Goal: Task Accomplishment & Management: Use online tool/utility

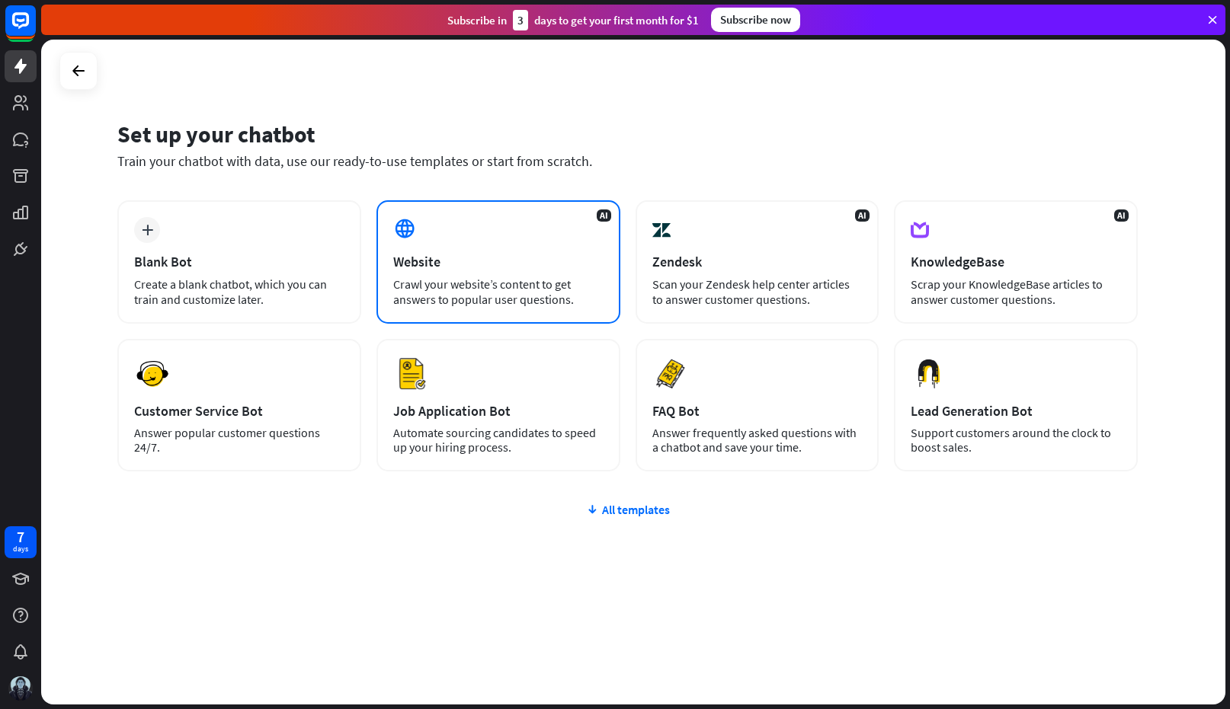
click at [497, 247] on div "AI Website Crawl your website’s content to get answers to popular user question…" at bounding box center [498, 261] width 244 height 123
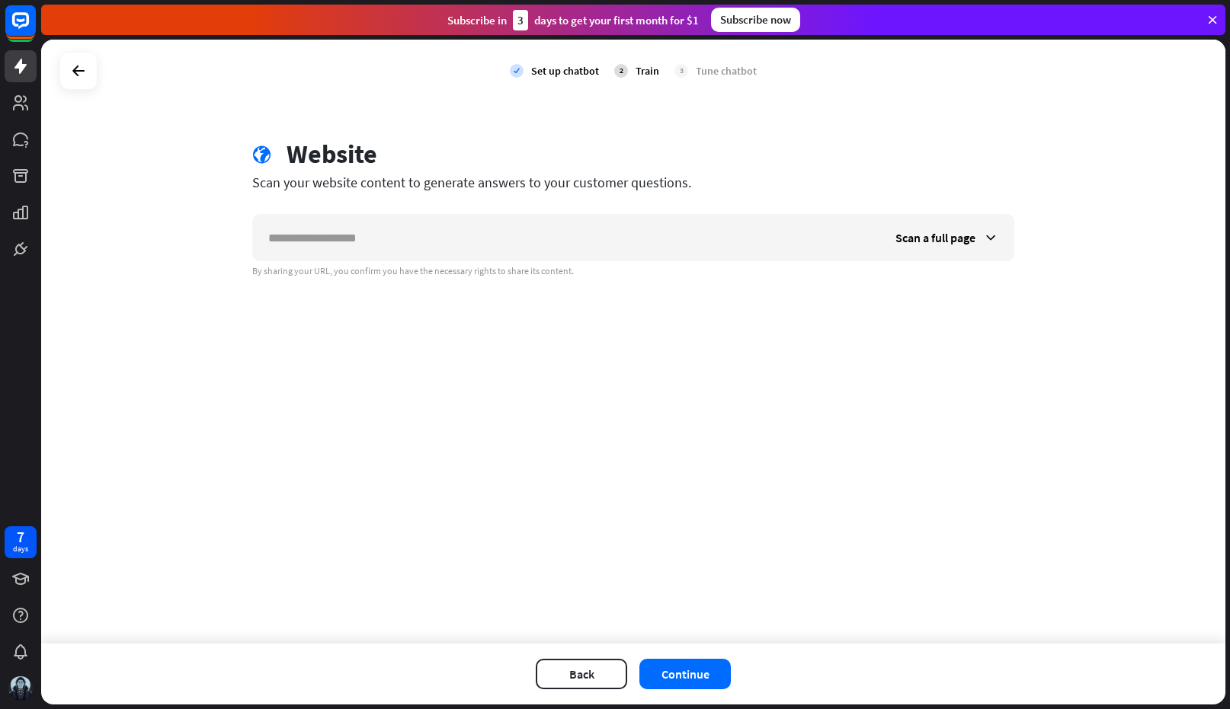
click at [497, 247] on input "text" at bounding box center [566, 238] width 627 height 46
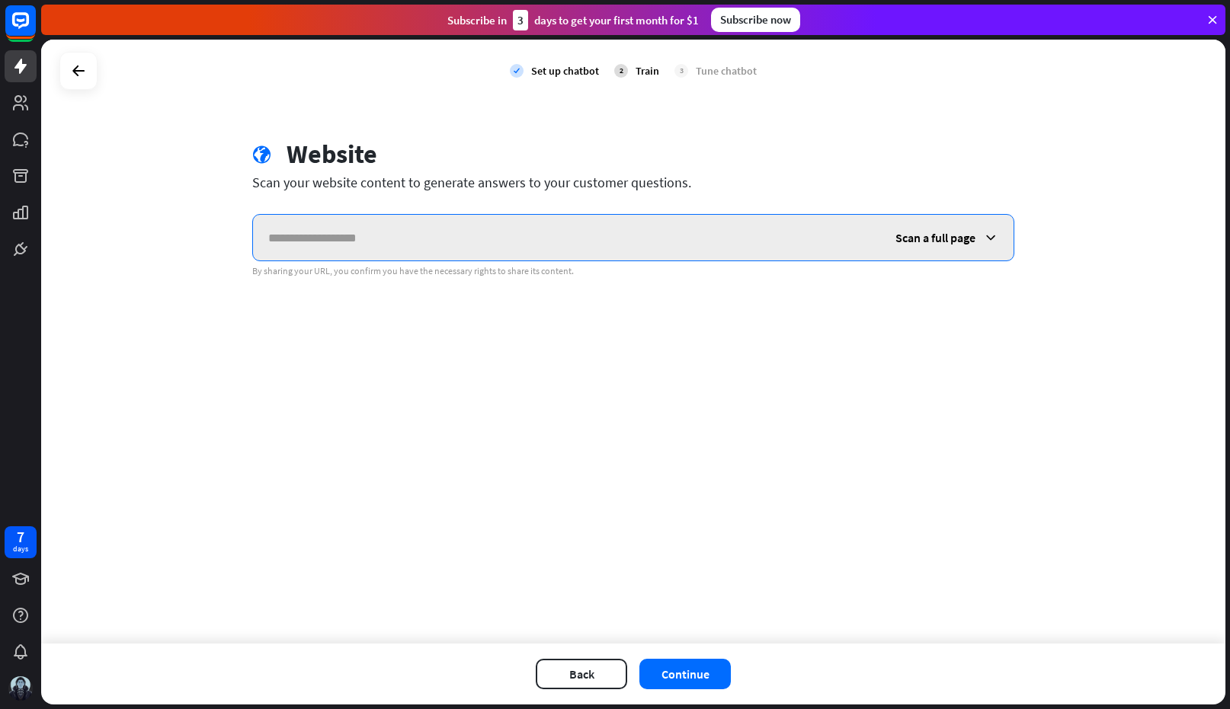
paste input "**********"
type input "**********"
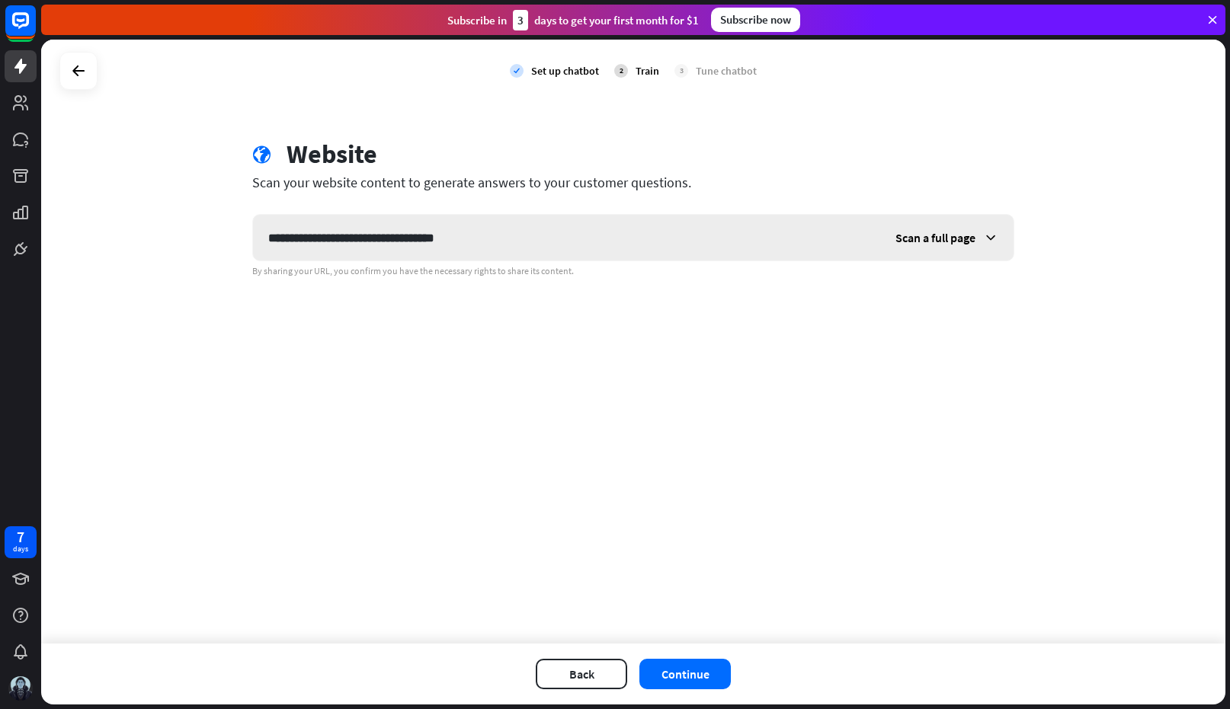
click at [963, 248] on div "Scan a full page" at bounding box center [946, 238] width 133 height 46
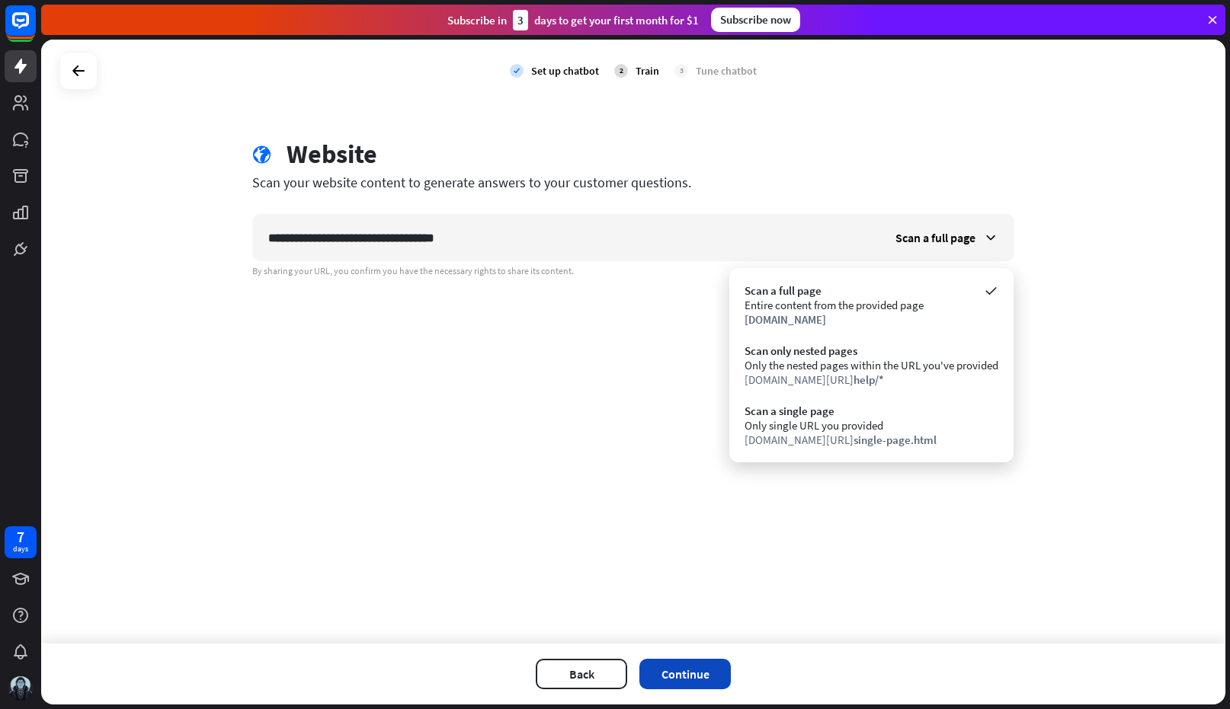
click at [706, 675] on button "Continue" at bounding box center [684, 674] width 91 height 30
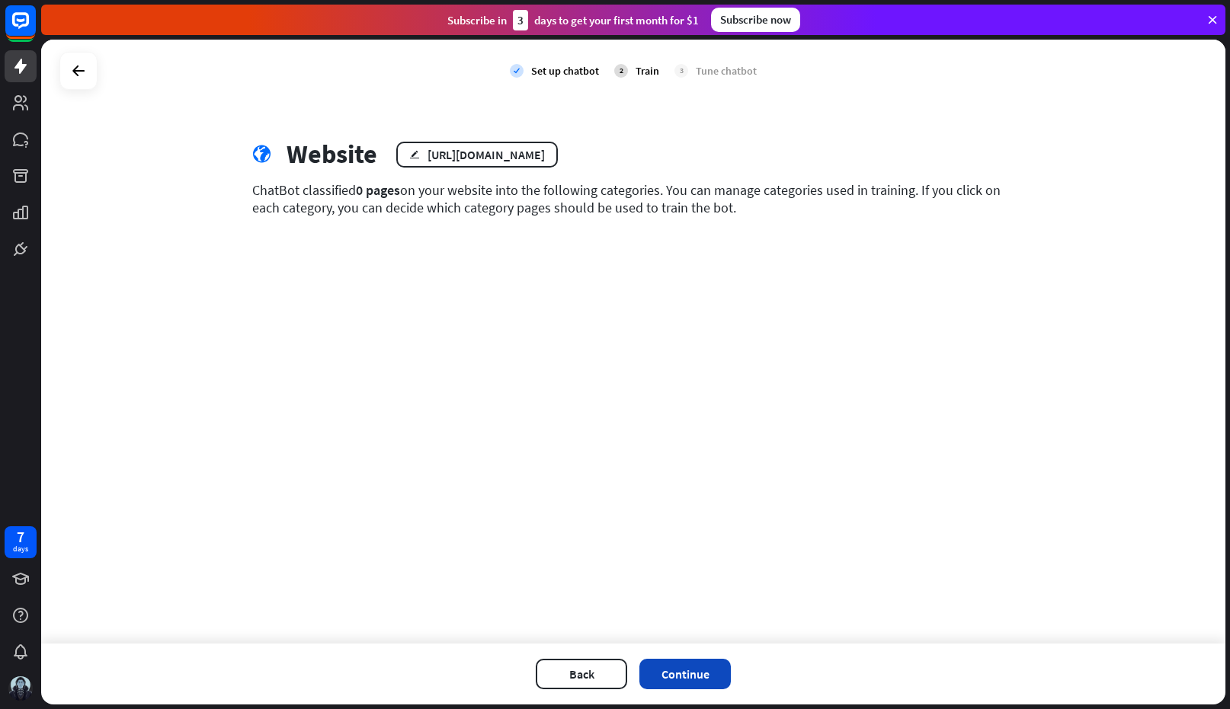
click at [665, 668] on button "Continue" at bounding box center [684, 674] width 91 height 30
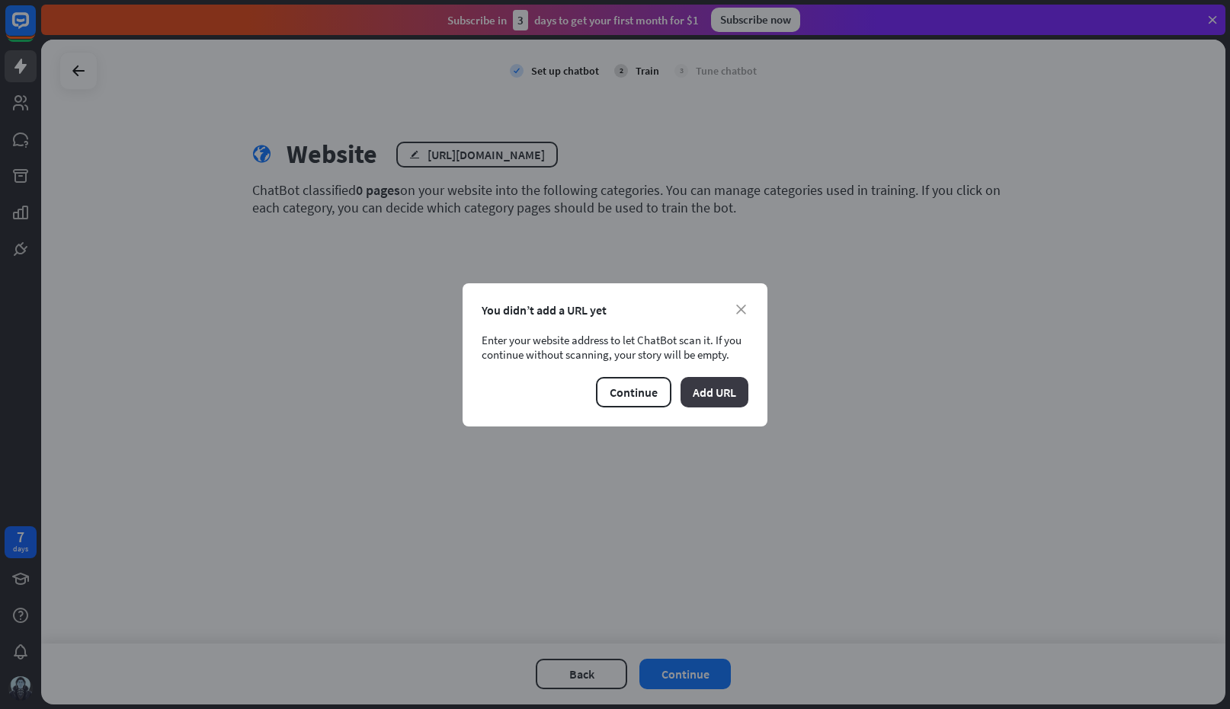
click at [716, 382] on button "Add URL" at bounding box center [715, 392] width 68 height 30
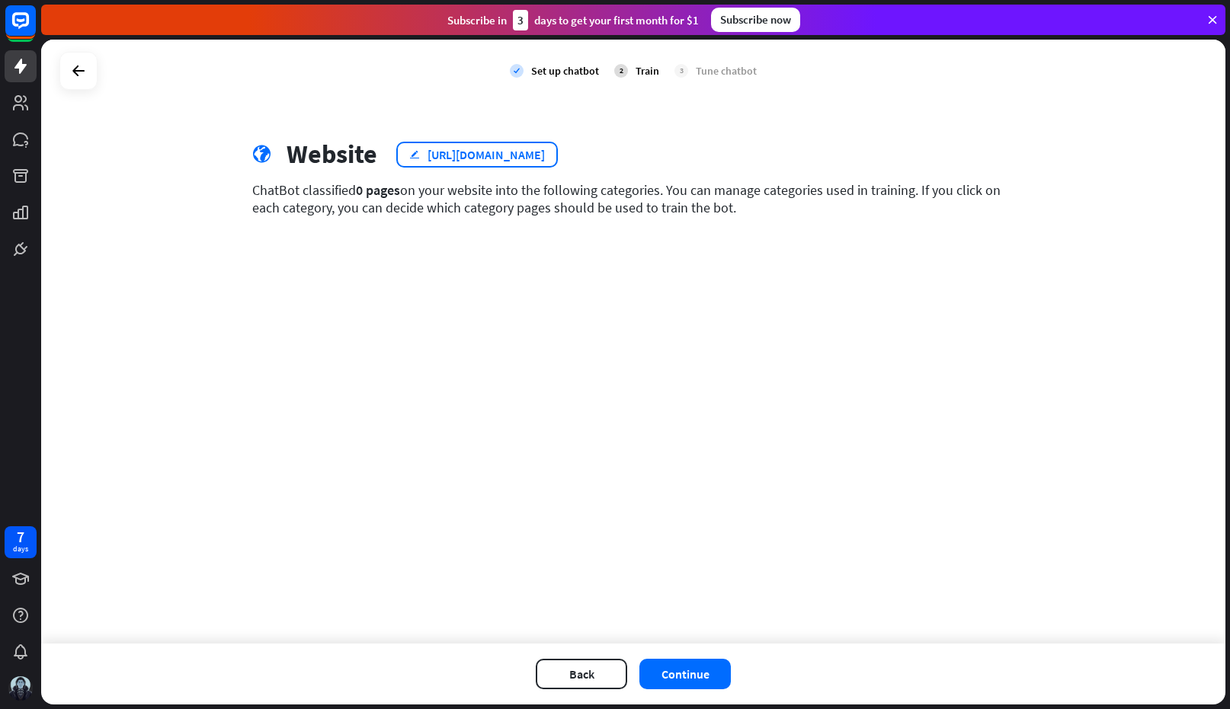
click at [558, 150] on div "edit [URL][DOMAIN_NAME]" at bounding box center [477, 155] width 162 height 26
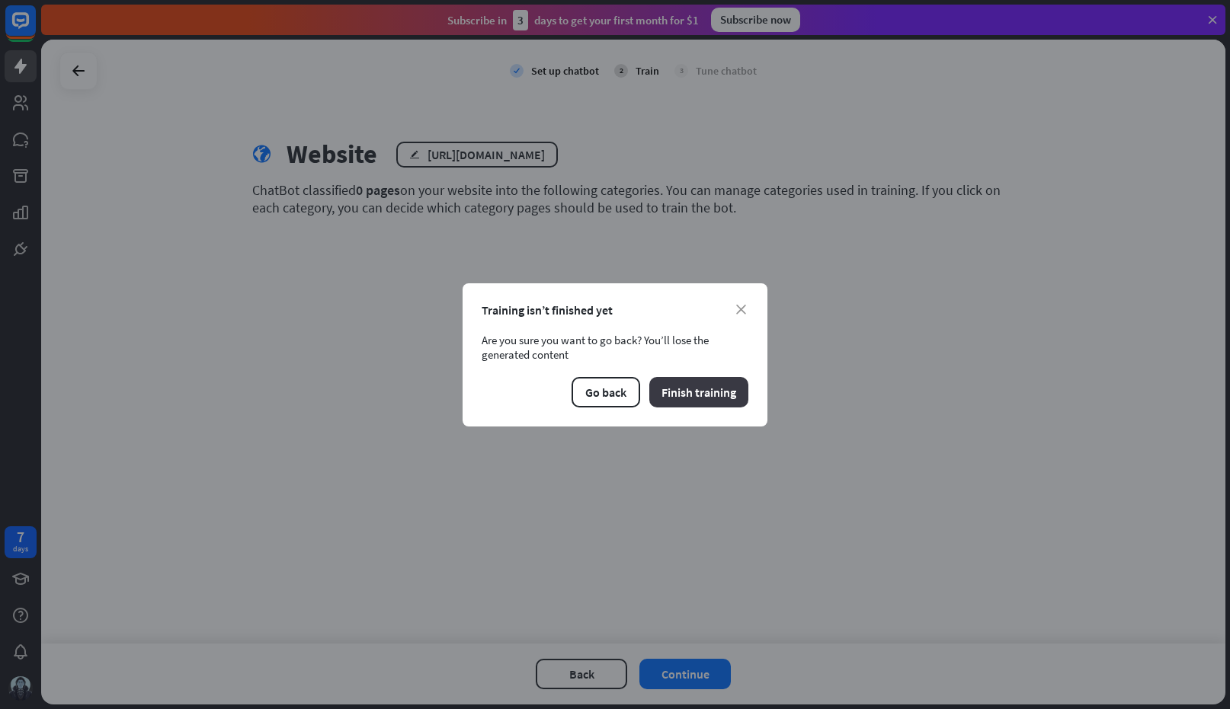
click at [707, 402] on button "Finish training" at bounding box center [698, 392] width 99 height 30
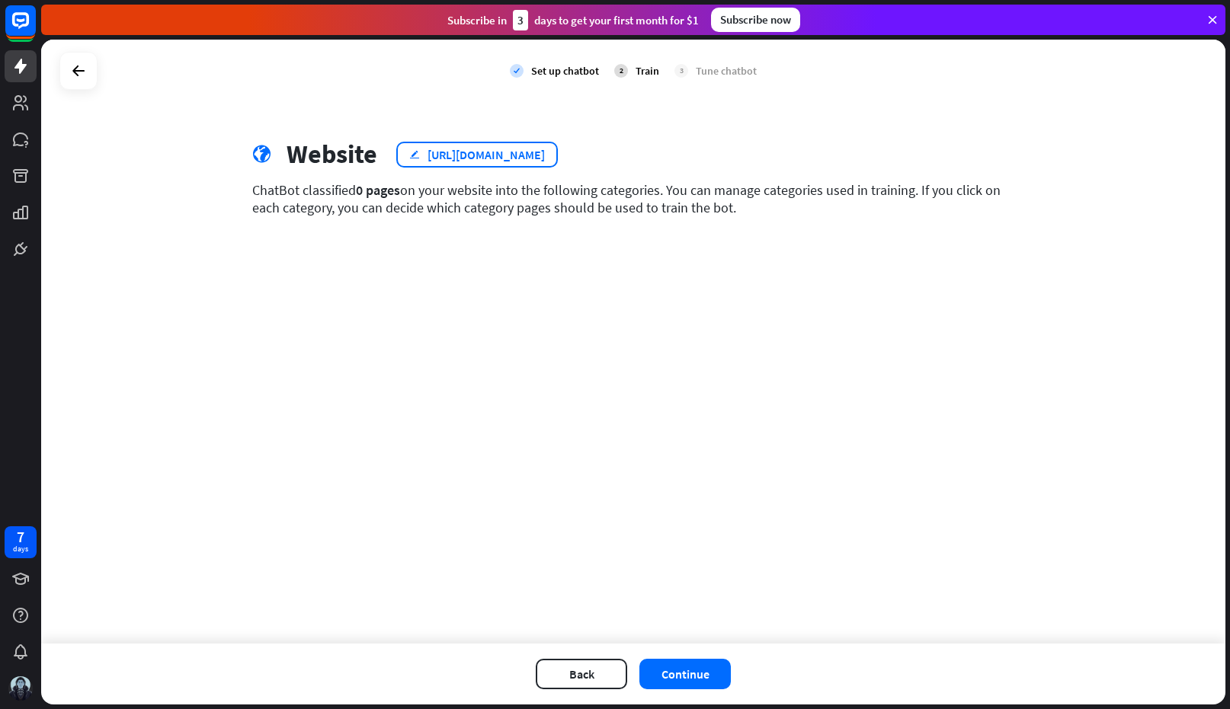
click at [545, 155] on div "[URL][DOMAIN_NAME]" at bounding box center [486, 154] width 117 height 15
click at [623, 155] on div "close Training isn’t finished yet Are you sure you want to go back? You’ll lose…" at bounding box center [615, 354] width 1230 height 709
click at [409, 155] on icon "edit" at bounding box center [414, 154] width 11 height 10
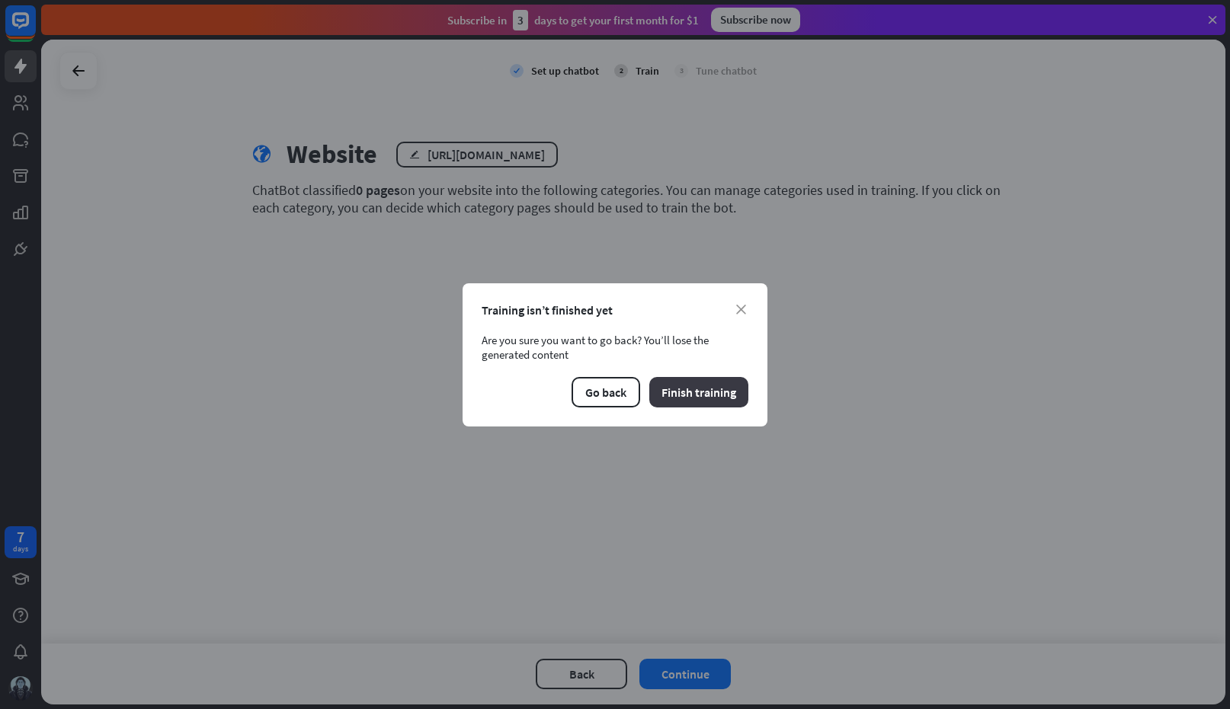
click at [709, 403] on button "Finish training" at bounding box center [698, 392] width 99 height 30
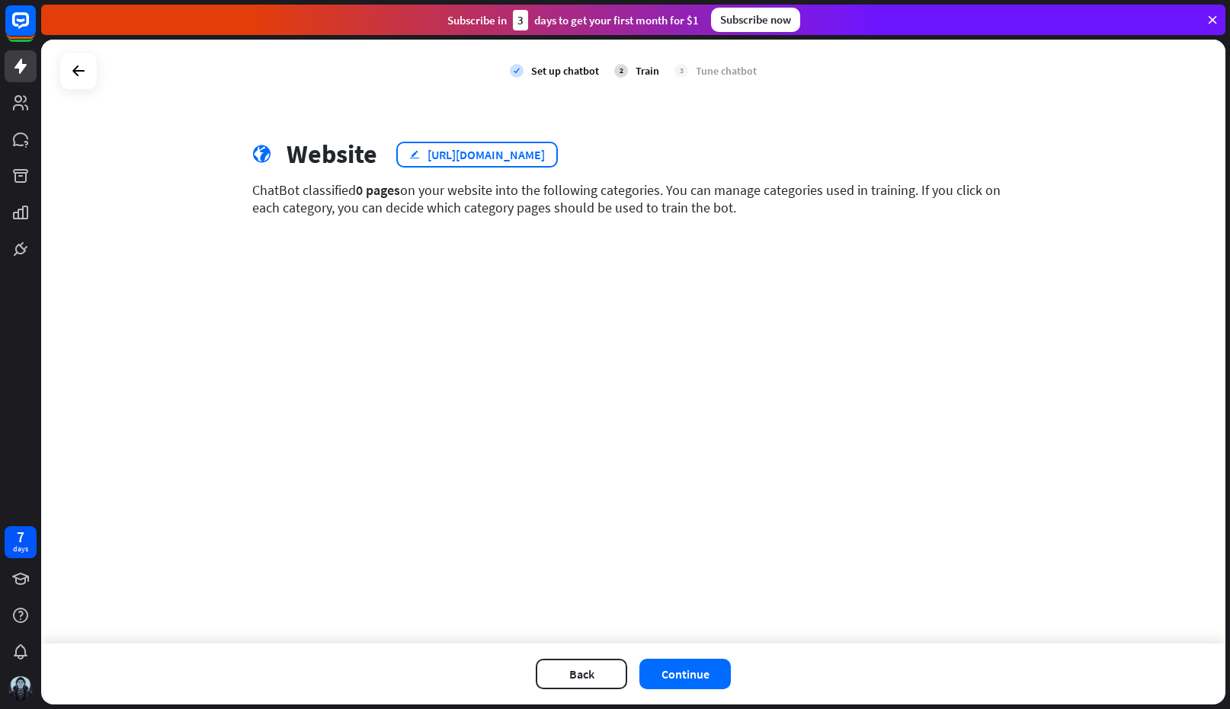
drag, startPoint x: 631, startPoint y: 156, endPoint x: 544, endPoint y: 159, distance: 86.9
click at [544, 159] on div "edit [URL][DOMAIN_NAME]" at bounding box center [477, 155] width 162 height 26
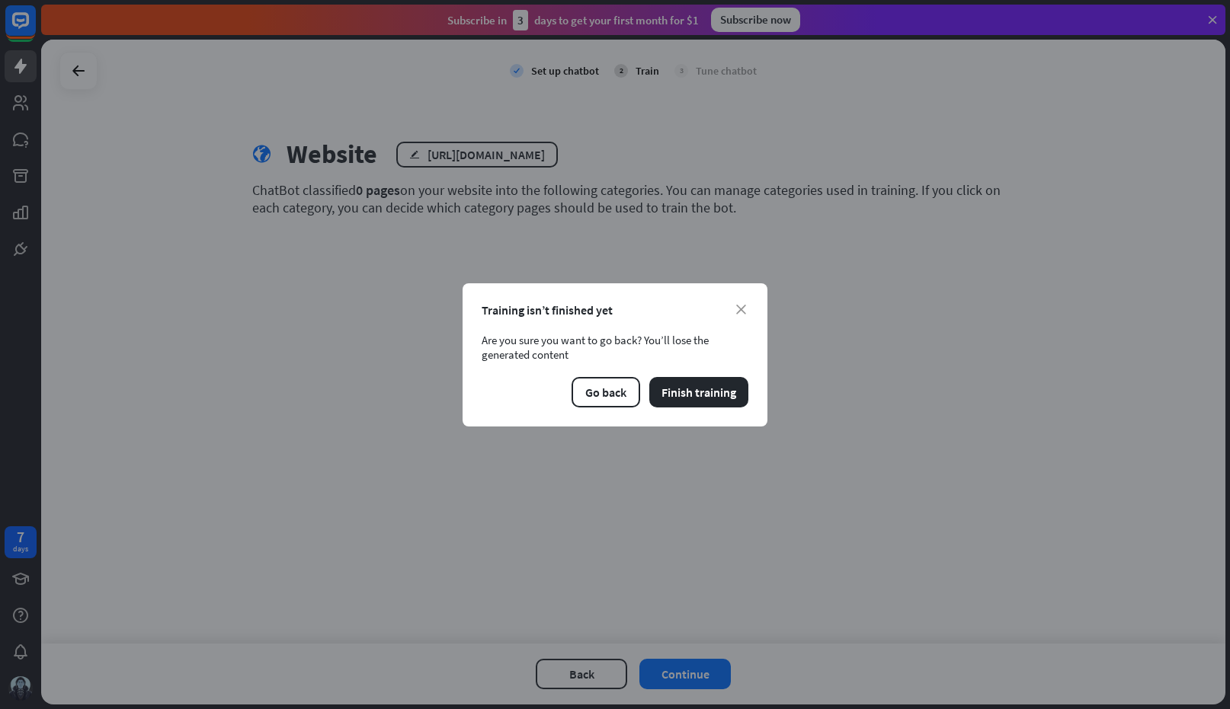
click at [744, 299] on div "close Training isn’t finished yet Are you sure you want to go back? You’ll lose…" at bounding box center [615, 354] width 305 height 143
click at [742, 310] on icon "close" at bounding box center [741, 310] width 10 height 10
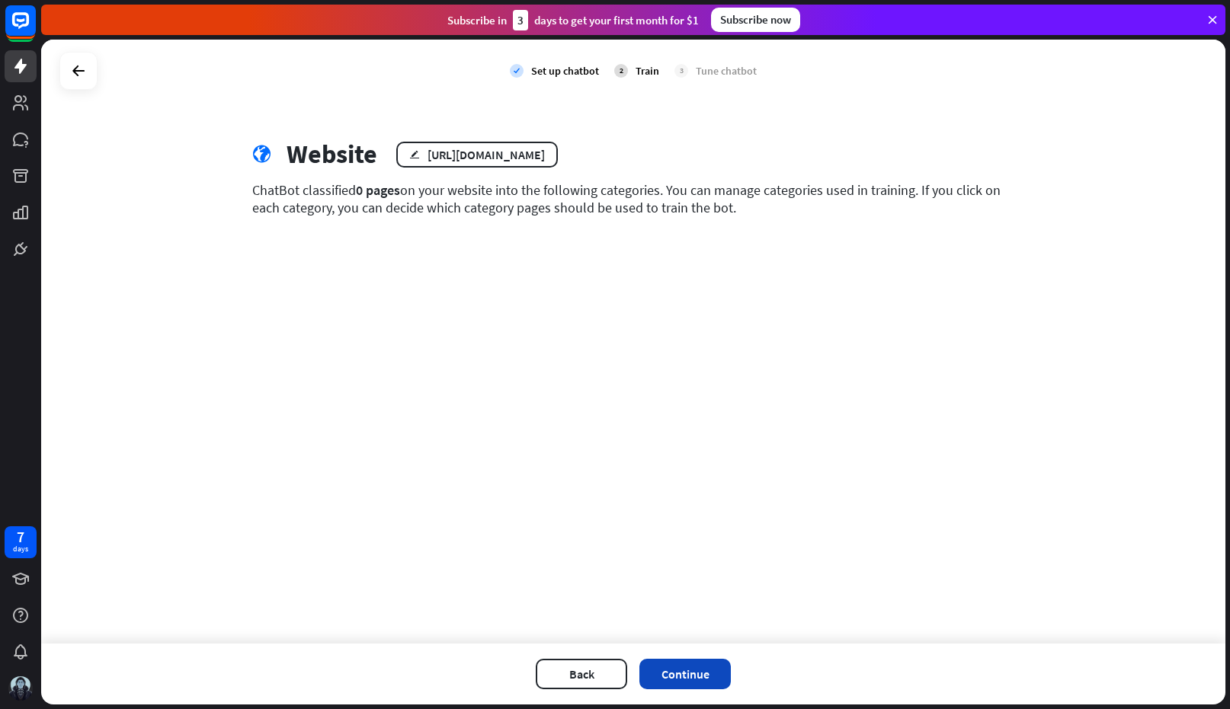
click at [707, 671] on button "Continue" at bounding box center [684, 674] width 91 height 30
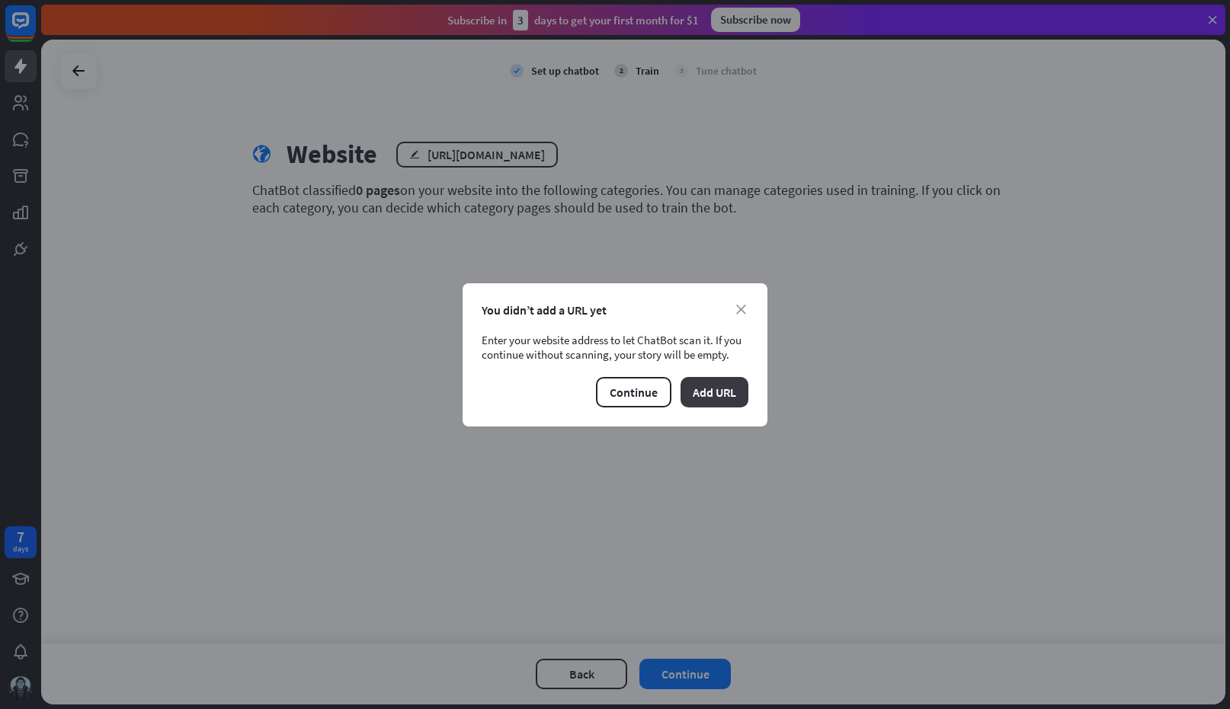
click at [690, 390] on button "Add URL" at bounding box center [715, 392] width 68 height 30
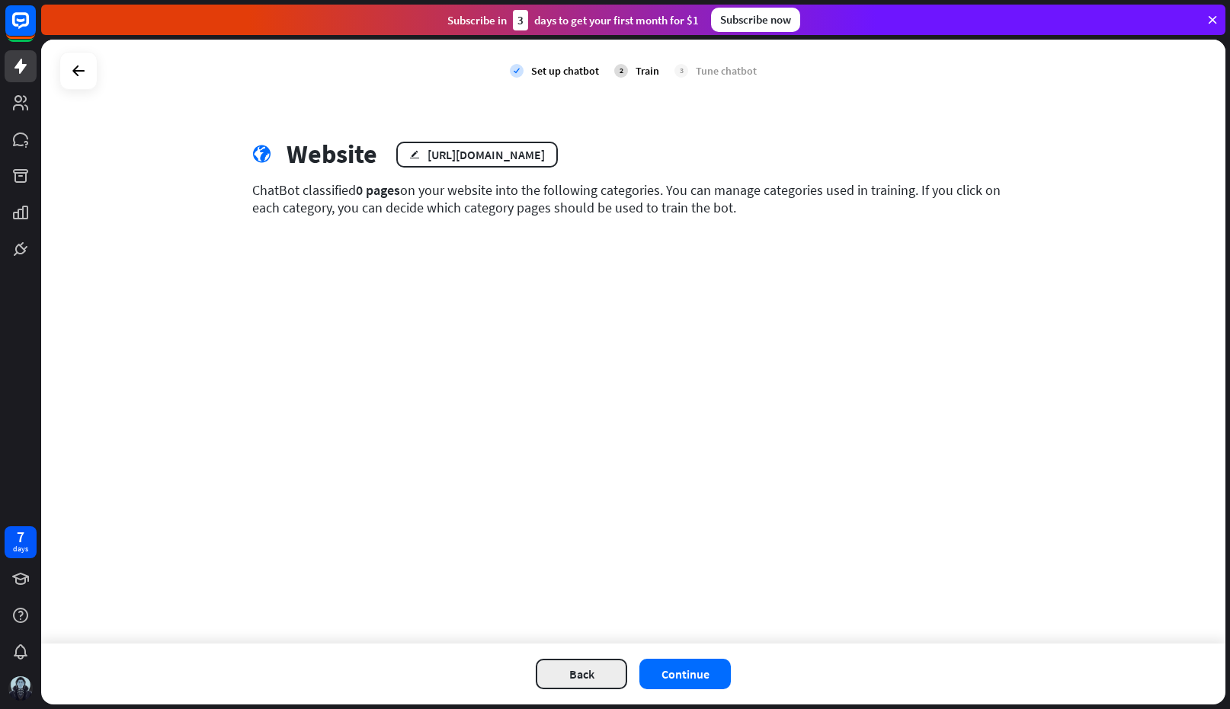
click at [607, 671] on button "Back" at bounding box center [581, 674] width 91 height 30
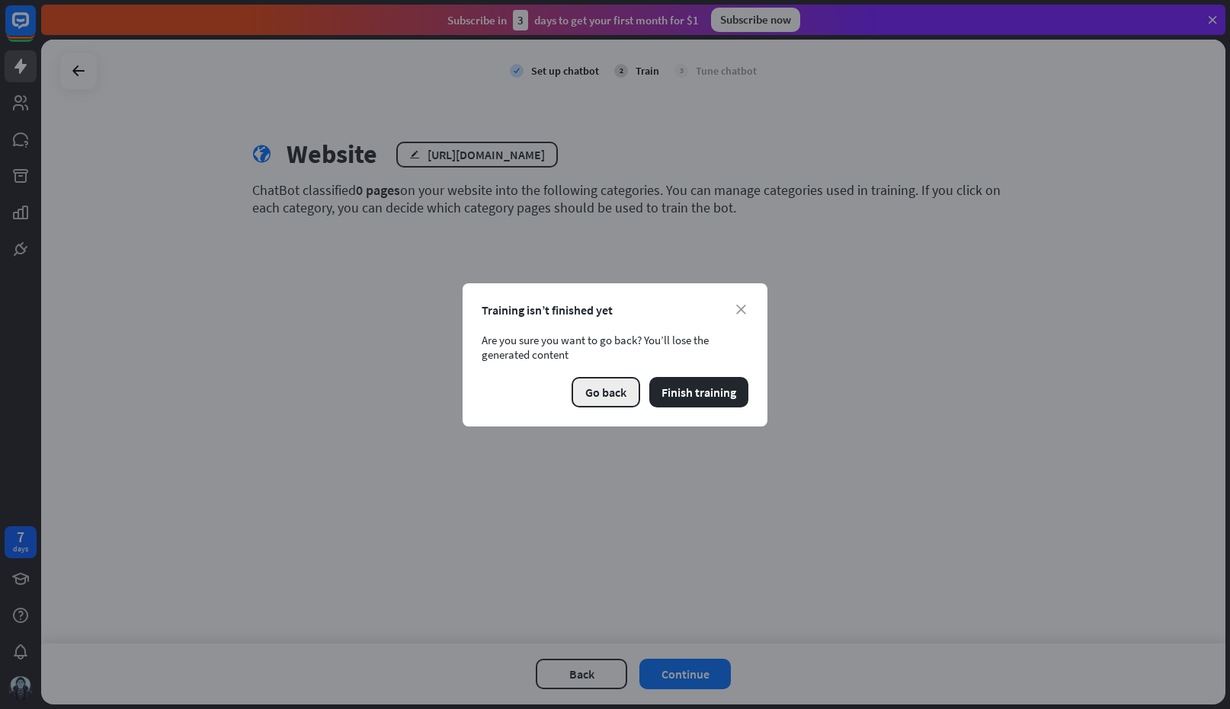
click at [610, 396] on button "Go back" at bounding box center [606, 392] width 69 height 30
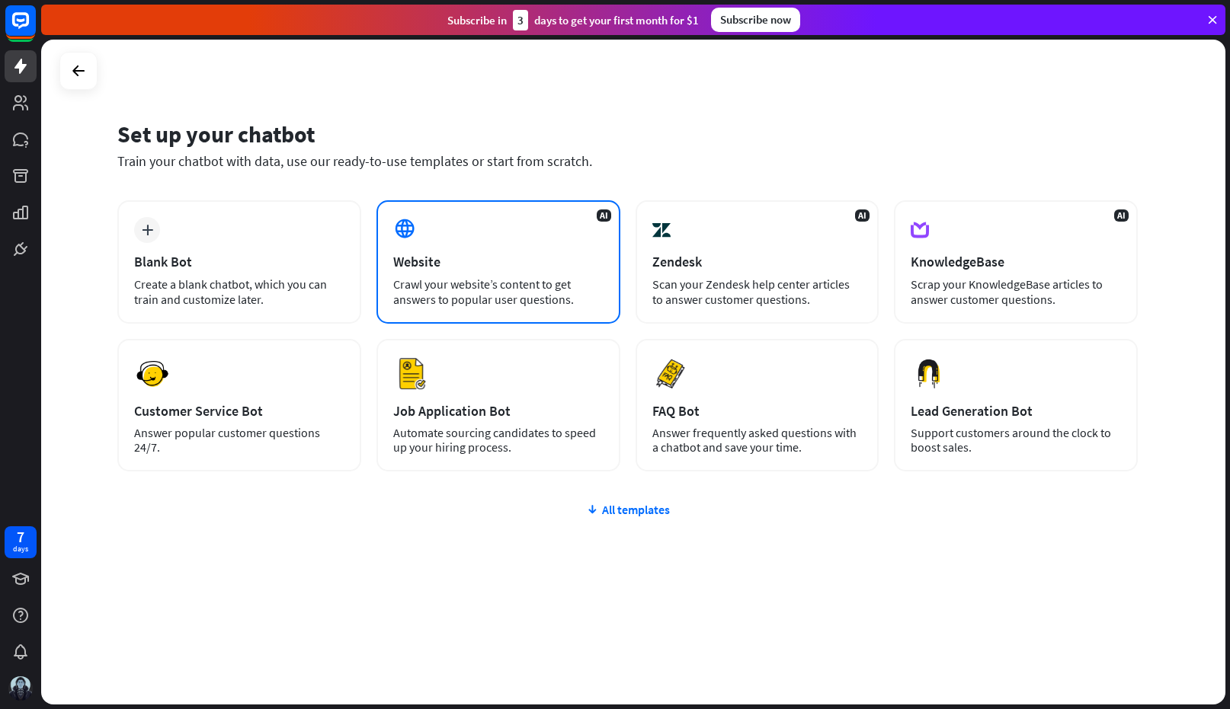
click at [511, 290] on div "Crawl your website’s content to get answers to popular user questions." at bounding box center [498, 292] width 210 height 30
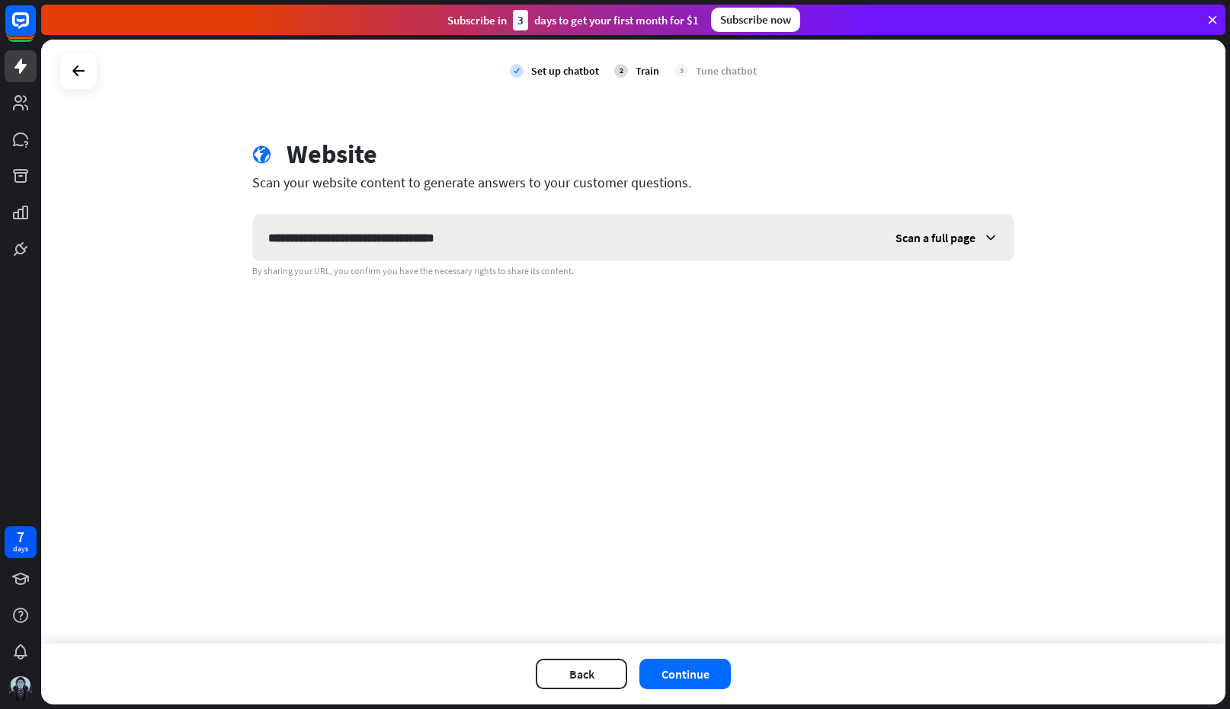
type input "**********"
click at [940, 233] on span "Scan a full page" at bounding box center [935, 237] width 80 height 15
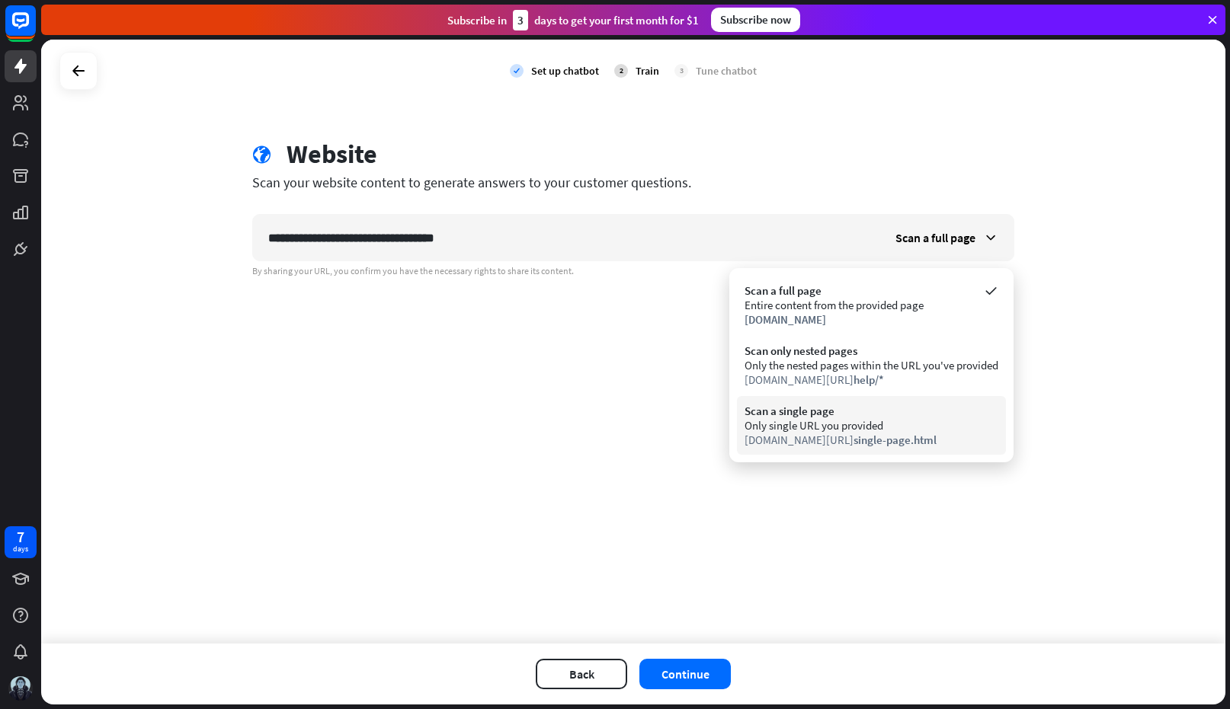
click at [882, 434] on span "single-page.html" at bounding box center [895, 440] width 83 height 14
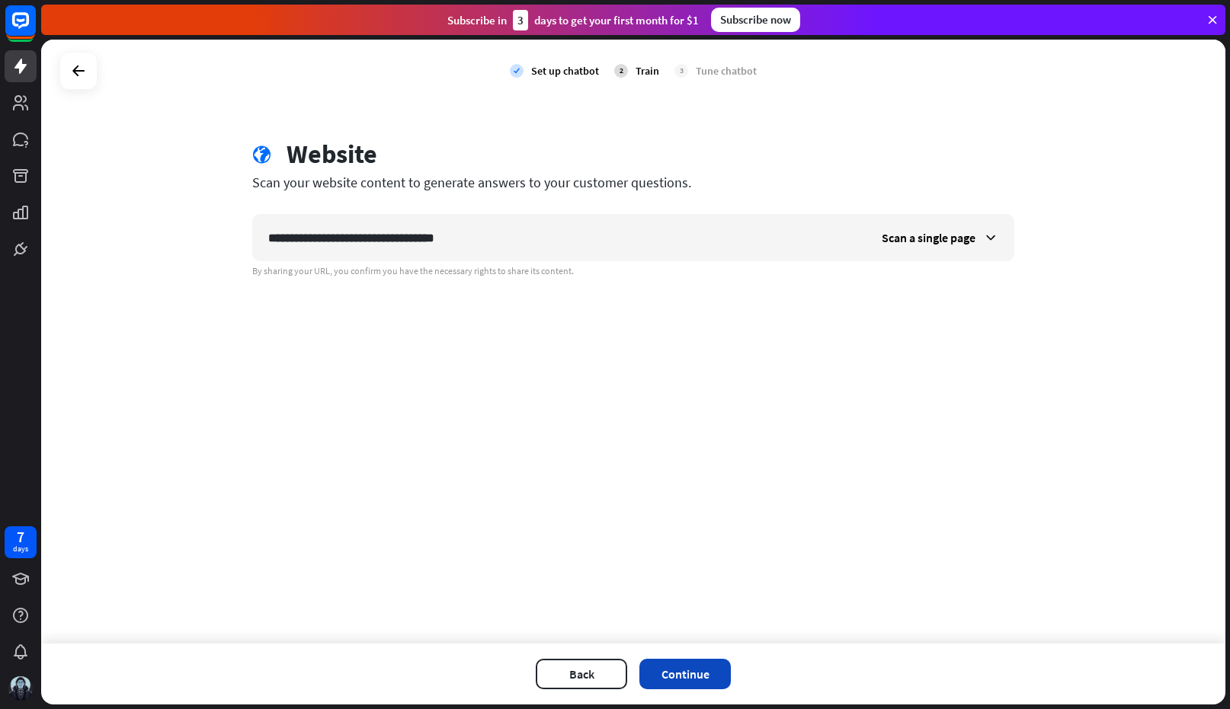
click at [661, 674] on button "Continue" at bounding box center [684, 674] width 91 height 30
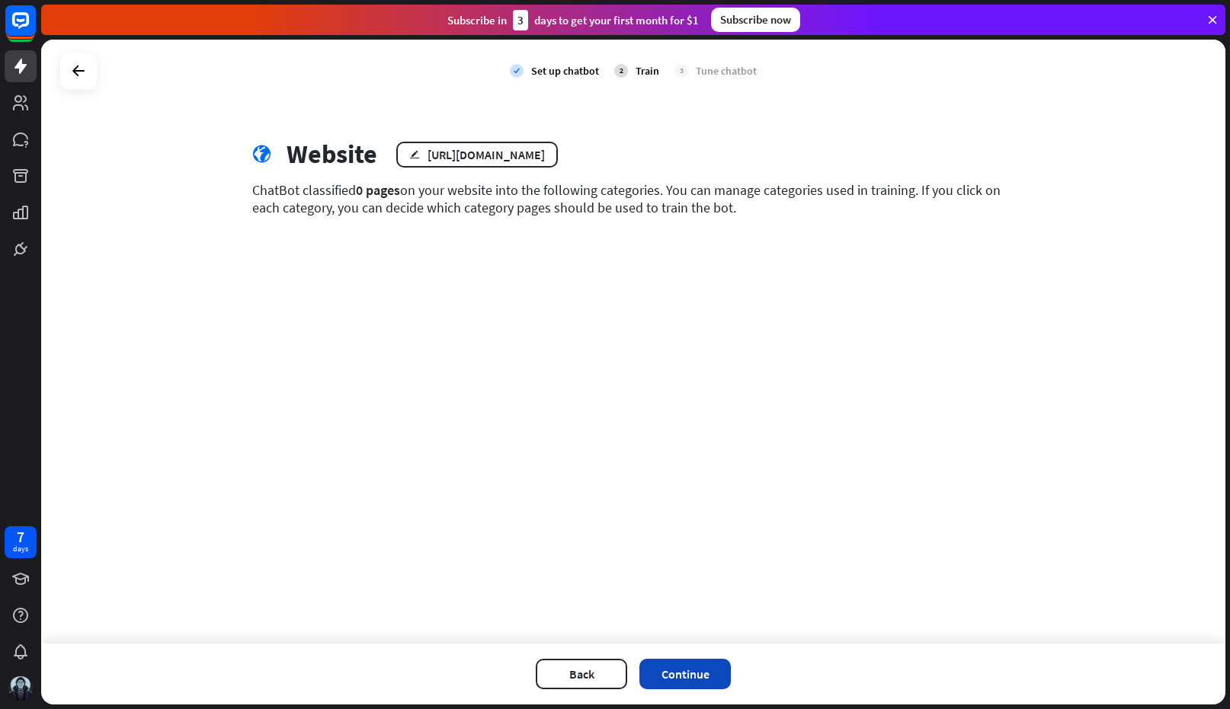
click at [711, 667] on button "Continue" at bounding box center [684, 674] width 91 height 30
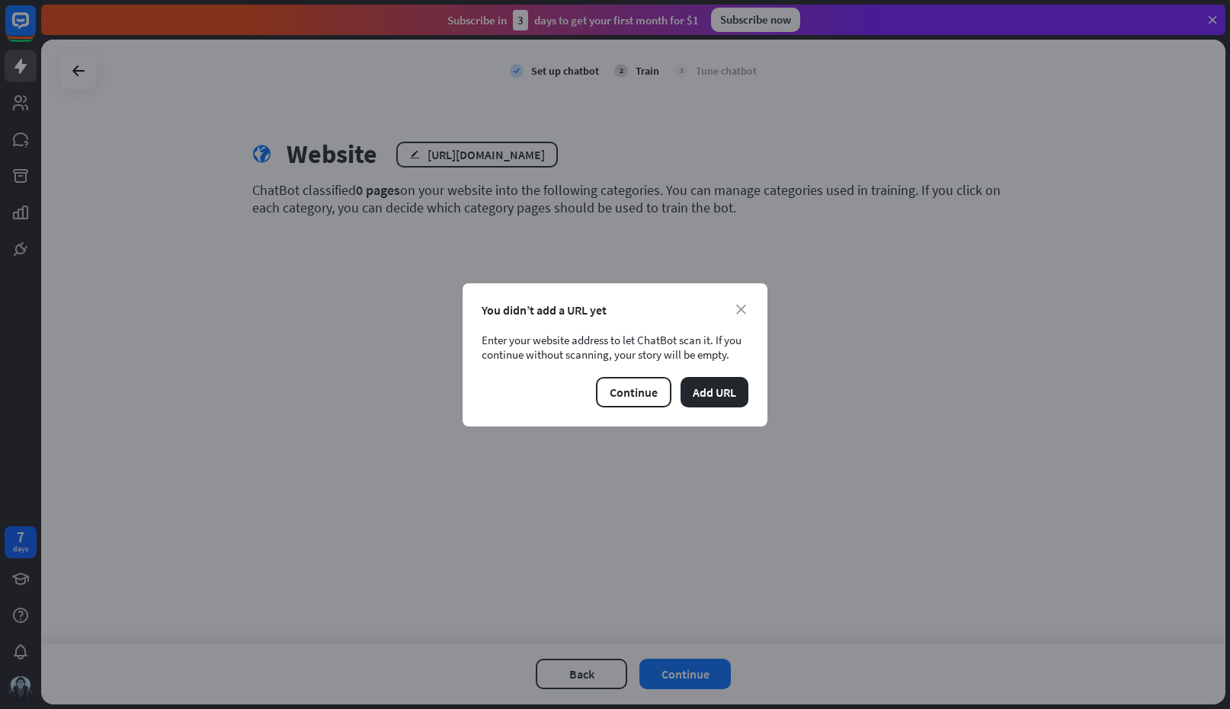
drag, startPoint x: 485, startPoint y: 344, endPoint x: 738, endPoint y: 348, distance: 252.3
click at [738, 348] on div "Enter your website address to let ChatBot scan it. If you continue without scan…" at bounding box center [615, 347] width 267 height 29
click at [734, 309] on div "You didn’t add a URL yet" at bounding box center [615, 310] width 267 height 15
click at [722, 390] on button "Add URL" at bounding box center [715, 392] width 68 height 30
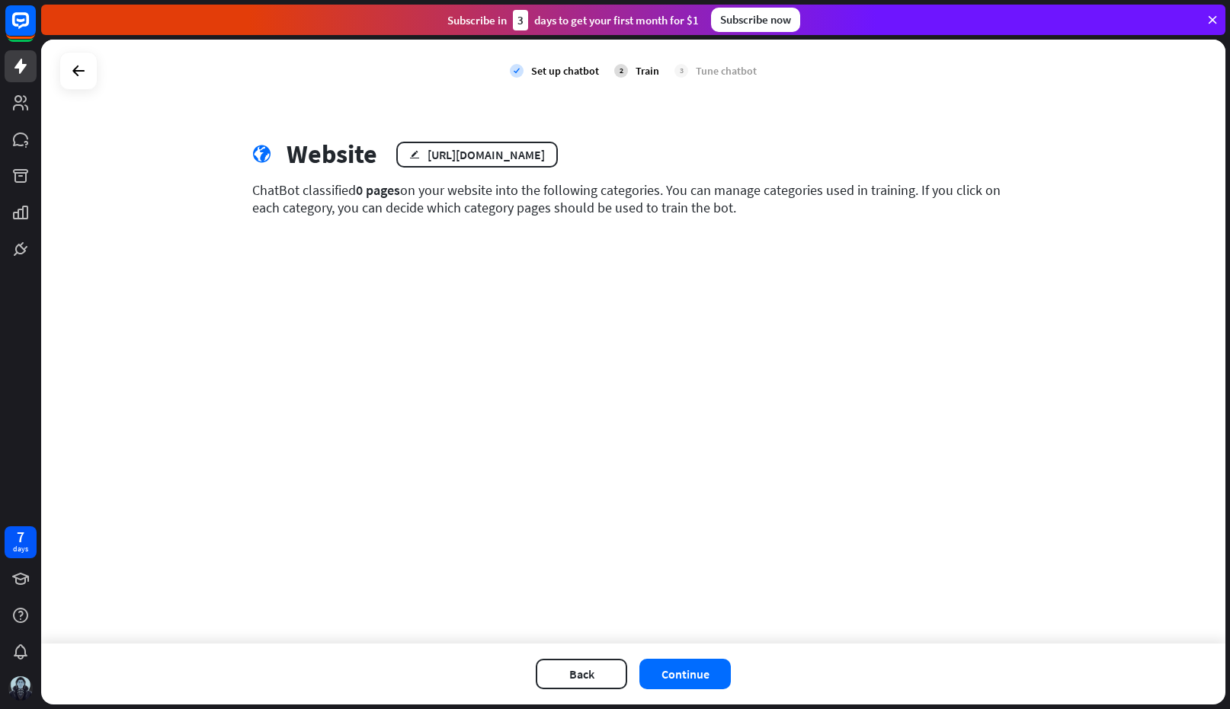
click at [410, 274] on div "check Set up chatbot 2 Train 3 Tune chatbot globe Website edit [URL][DOMAIN_NAM…" at bounding box center [633, 342] width 1184 height 604
click at [545, 159] on div "[URL][DOMAIN_NAME]" at bounding box center [486, 154] width 117 height 15
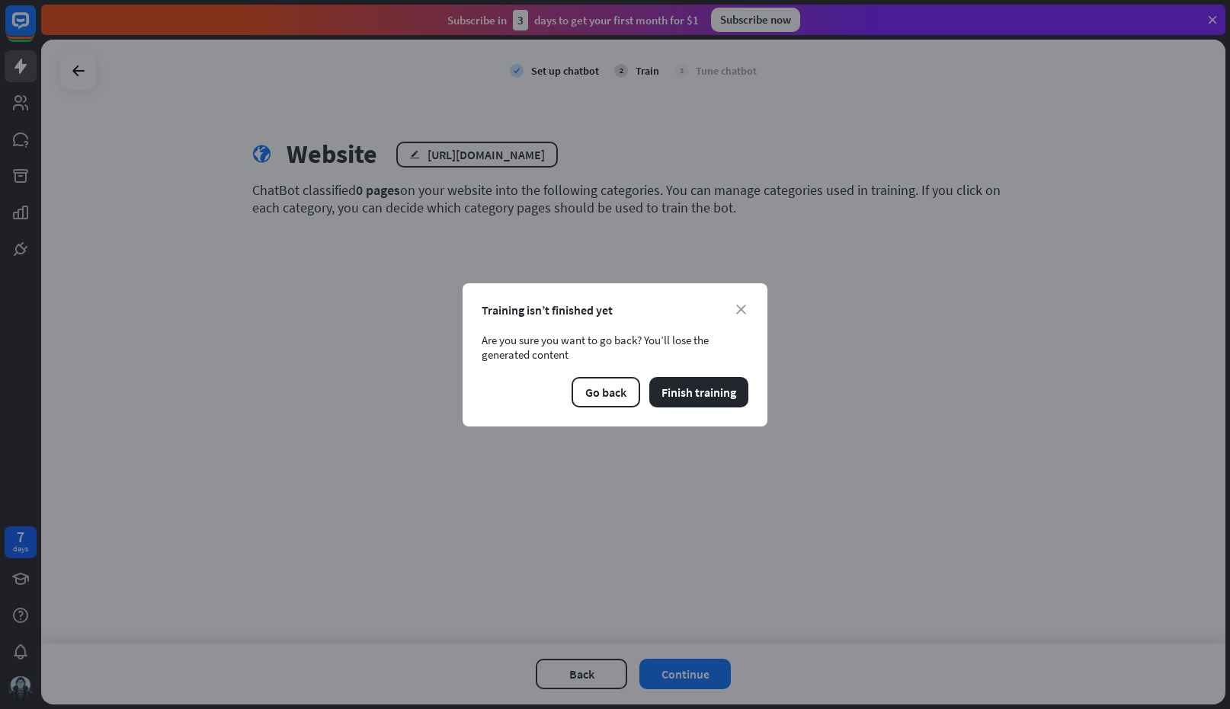
click at [738, 298] on div "close Training isn’t finished yet Are you sure you want to go back? You’ll lose…" at bounding box center [615, 354] width 305 height 143
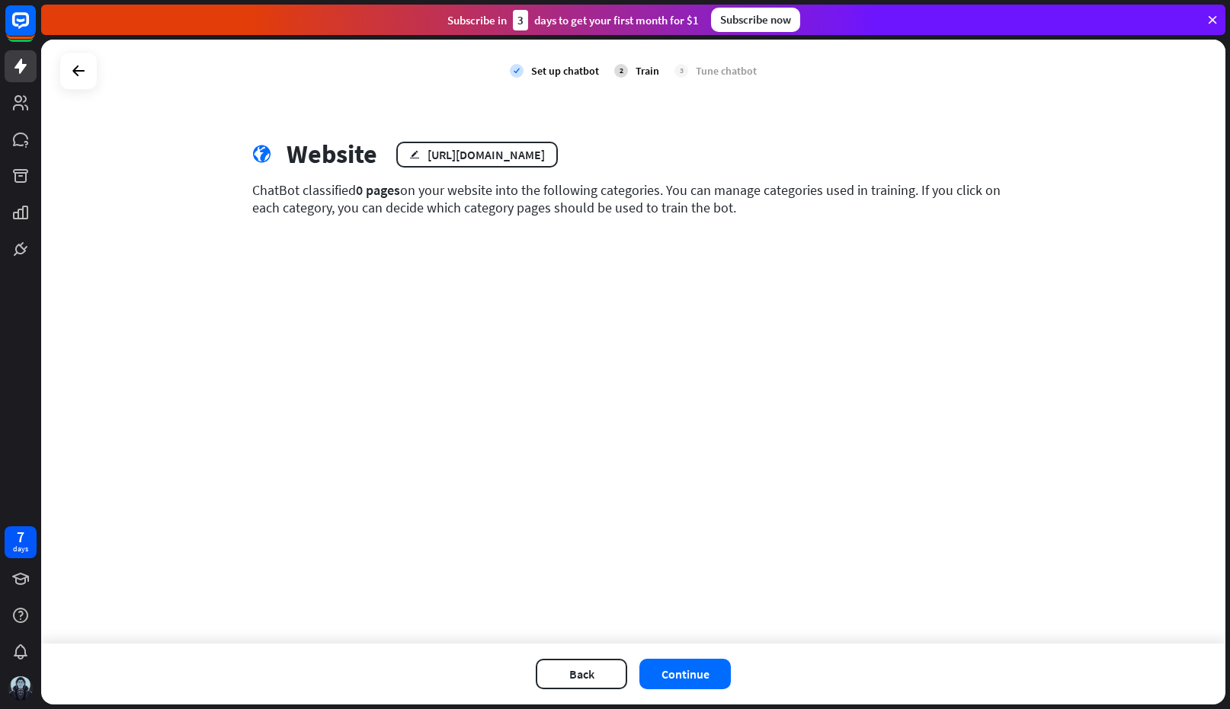
drag, startPoint x: 588, startPoint y: 674, endPoint x: 595, endPoint y: 601, distance: 73.5
click at [593, 629] on div "close Training isn’t finished yet Are you sure you want to go back? You’ll lose…" at bounding box center [615, 354] width 1230 height 709
click at [592, 668] on button "Back" at bounding box center [581, 674] width 91 height 30
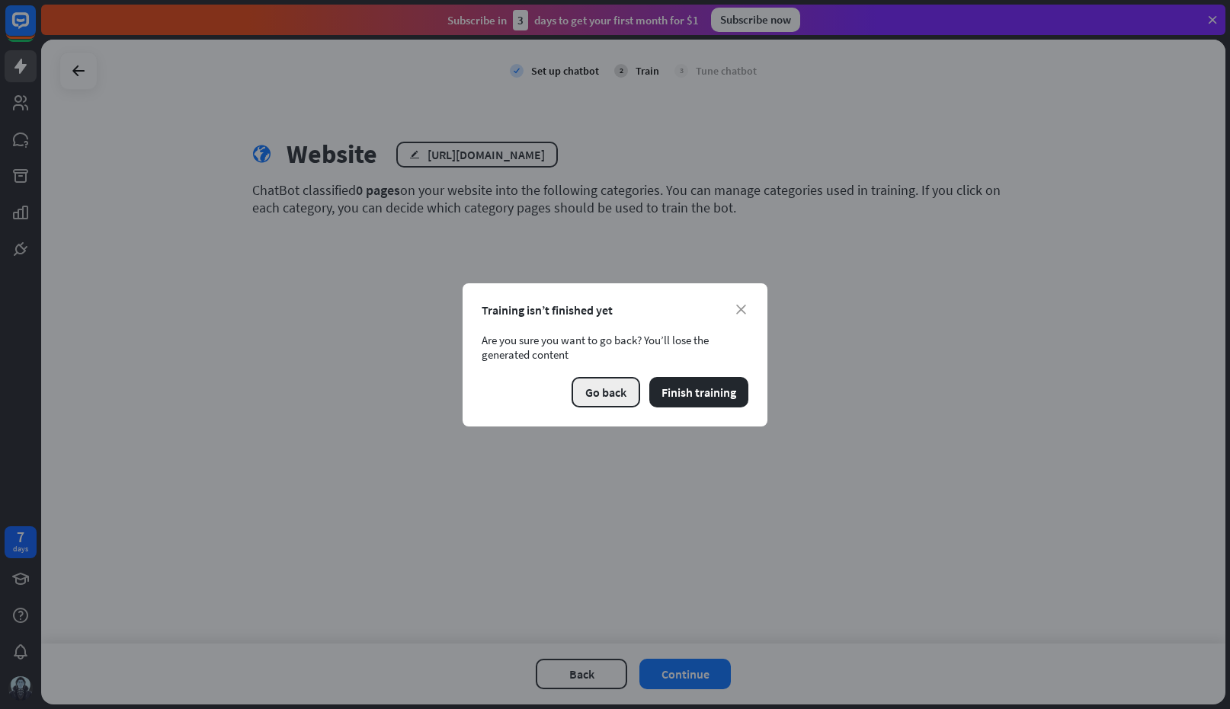
click at [604, 385] on button "Go back" at bounding box center [606, 392] width 69 height 30
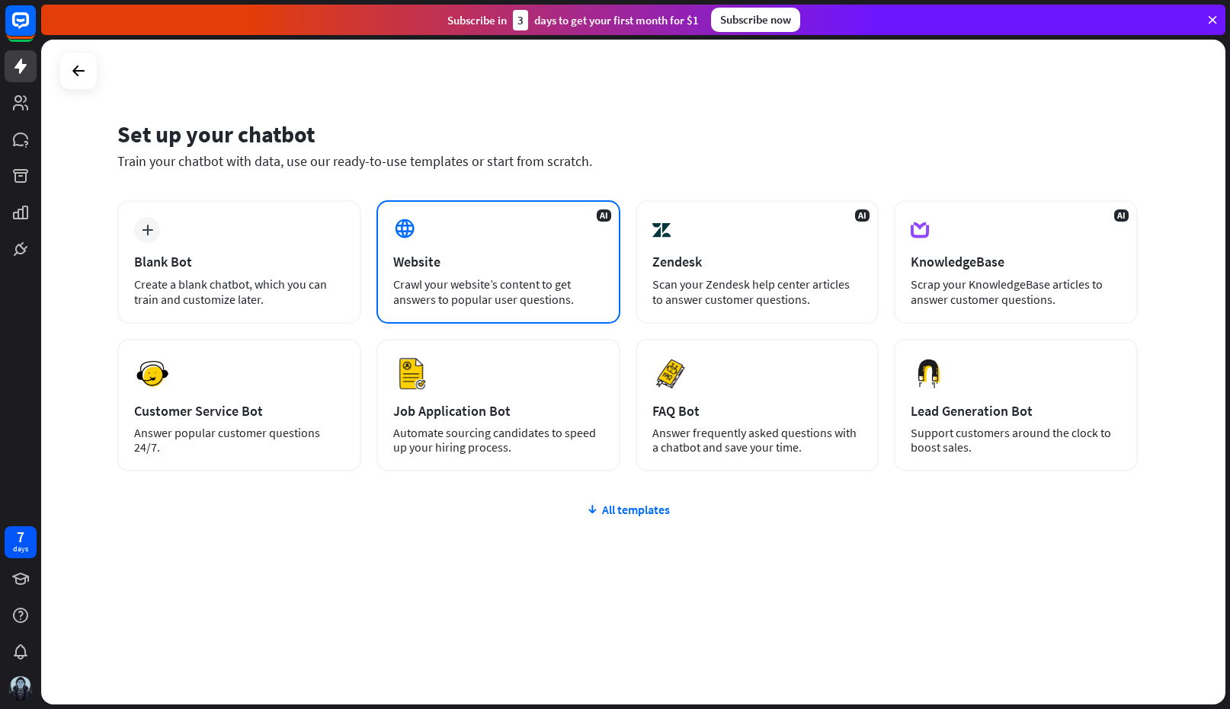
click at [488, 271] on div "AI Website Crawl your website’s content to get answers to popular user question…" at bounding box center [498, 261] width 244 height 123
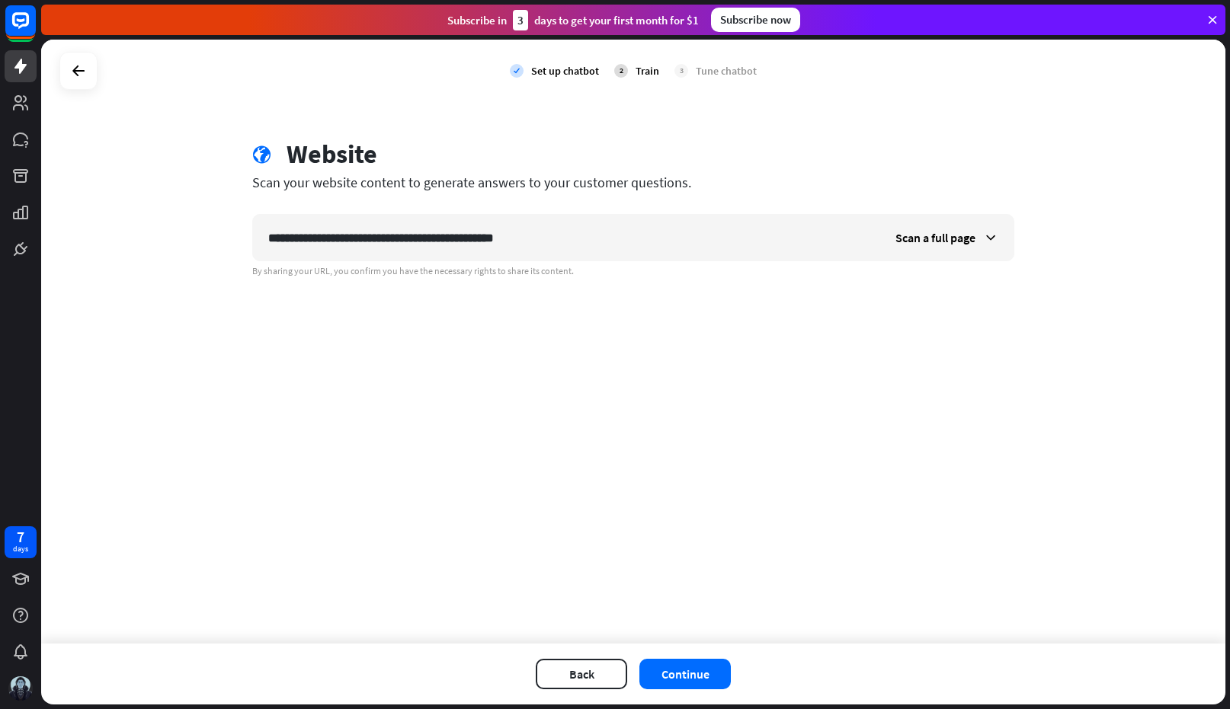
type input "**********"
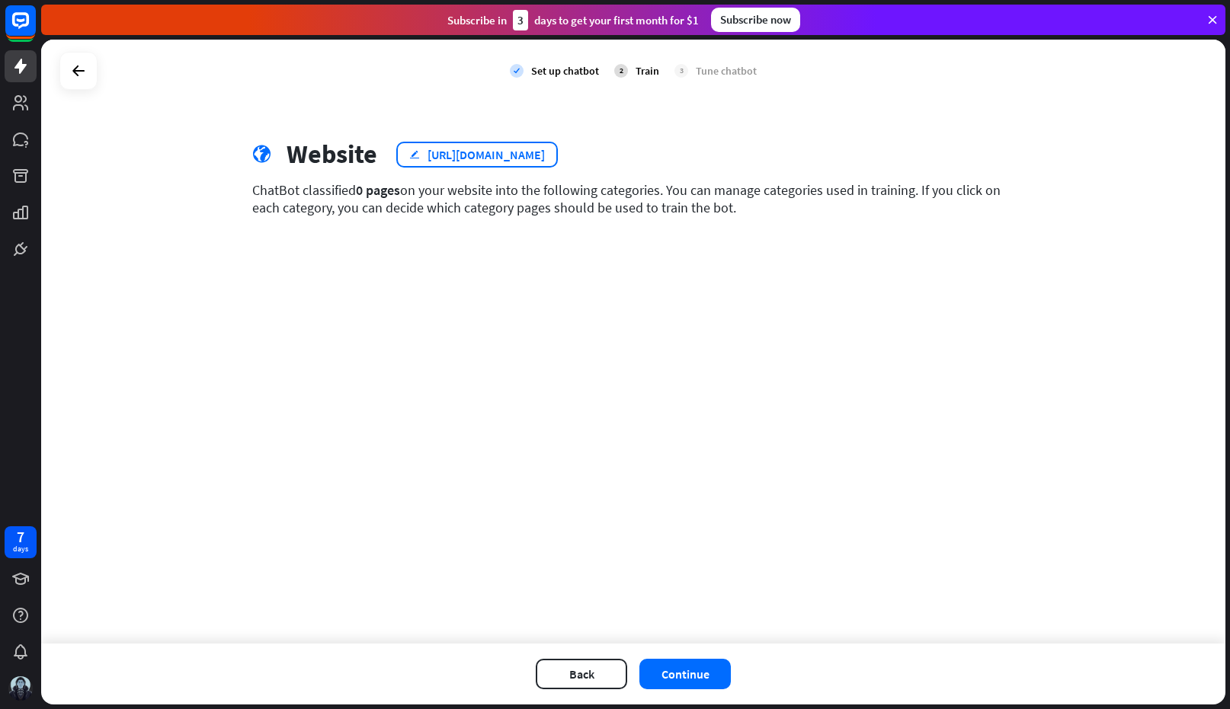
click at [545, 152] on div "[URL][DOMAIN_NAME]" at bounding box center [486, 154] width 117 height 15
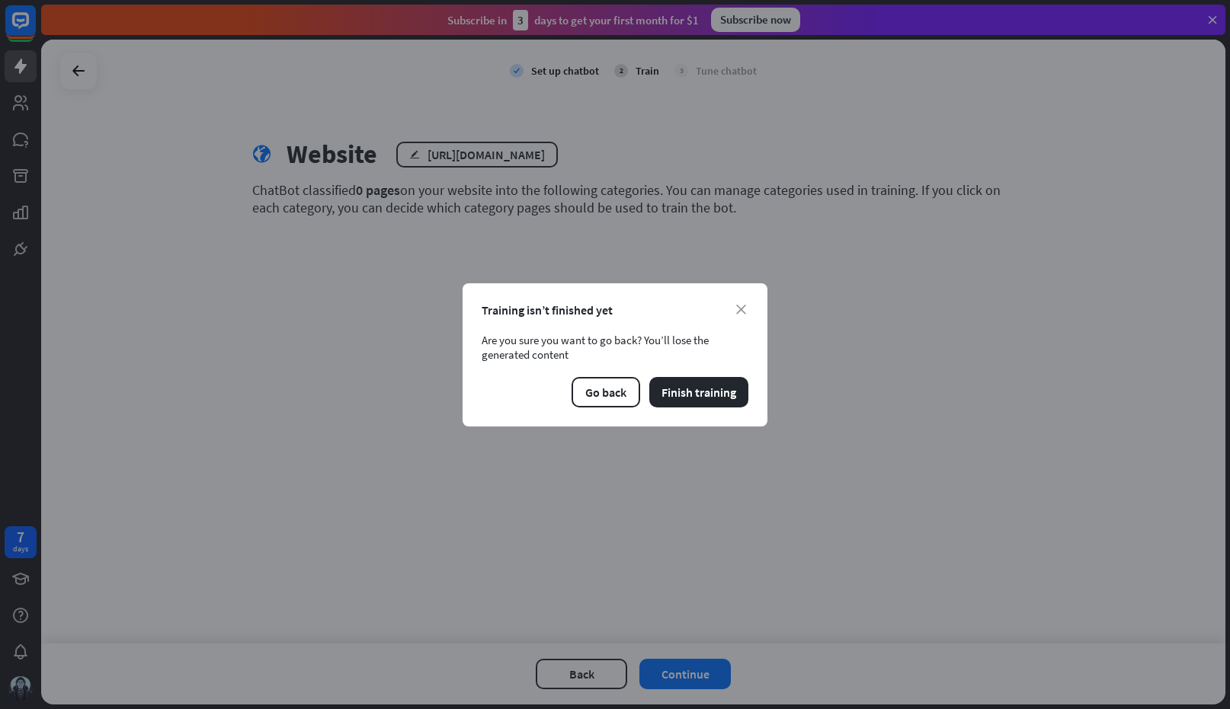
click at [759, 302] on div "close Training isn’t finished yet Are you sure you want to go back? You’ll lose…" at bounding box center [615, 354] width 305 height 143
click at [741, 305] on icon "close" at bounding box center [741, 310] width 10 height 10
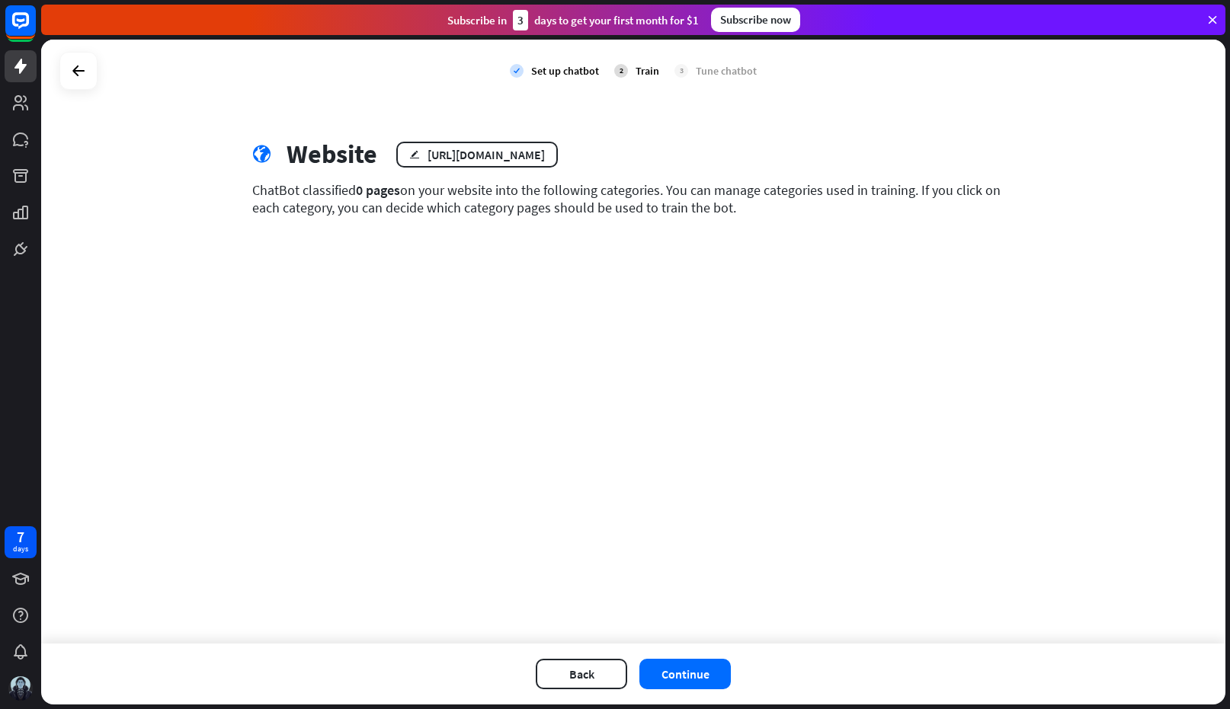
click at [695, 658] on div "Back Continue" at bounding box center [633, 674] width 1184 height 61
click at [700, 675] on button "Continue" at bounding box center [684, 674] width 91 height 30
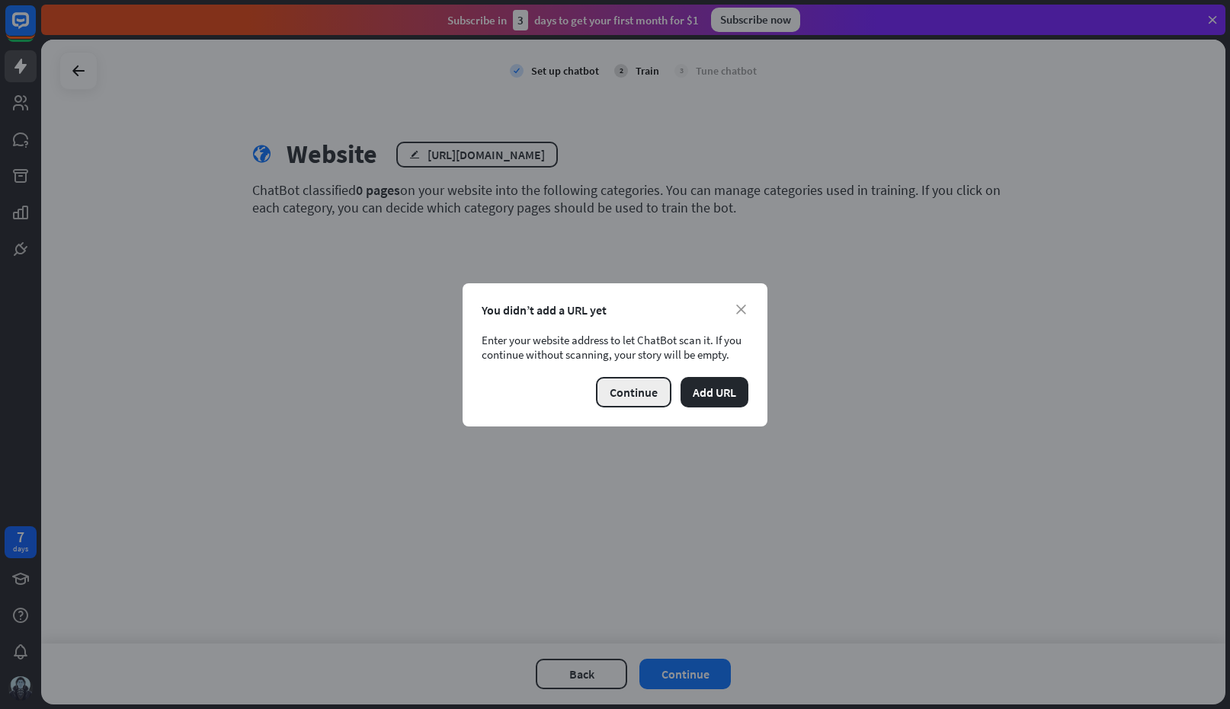
click at [630, 395] on button "Continue" at bounding box center [633, 392] width 75 height 30
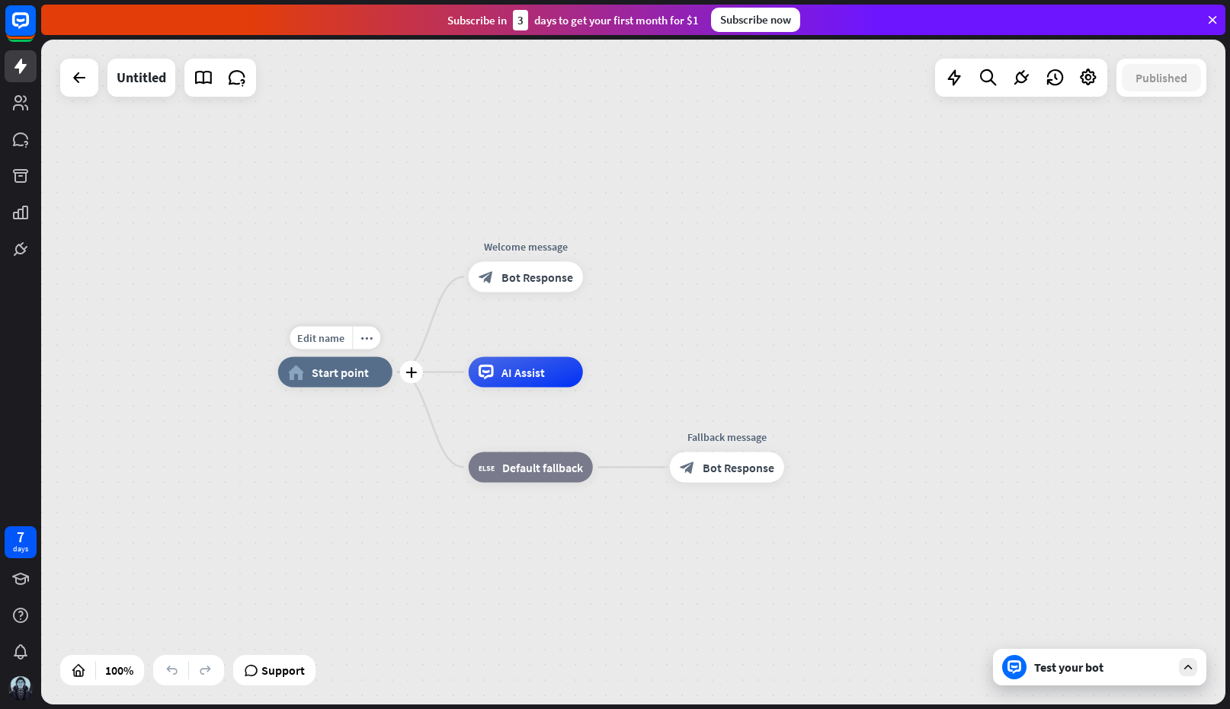
click at [338, 376] on span "Start point" at bounding box center [340, 372] width 57 height 15
click at [319, 337] on span "Edit name" at bounding box center [320, 338] width 47 height 14
click at [812, 189] on div "home_2 Start point Welcome message block_bot_response Bot Response AI Assist bl…" at bounding box center [633, 372] width 1184 height 665
click at [1103, 679] on div "Test your bot" at bounding box center [1099, 667] width 213 height 37
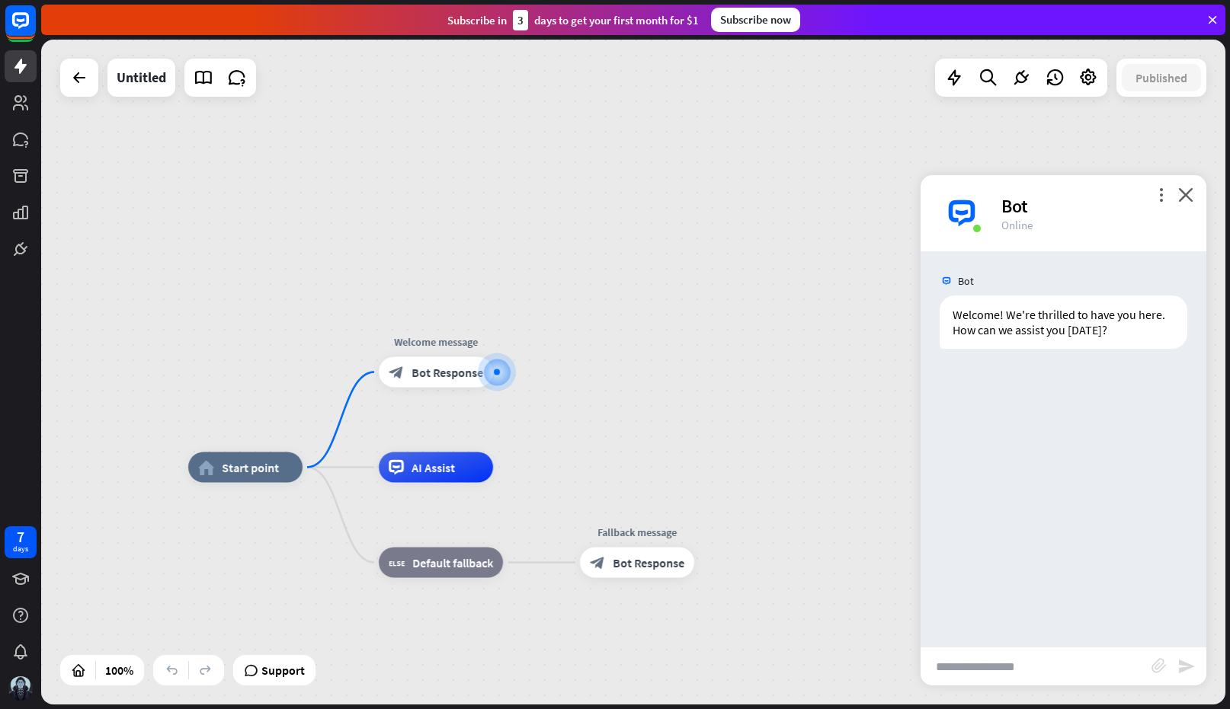
click at [1012, 661] on input "text" at bounding box center [1036, 667] width 231 height 38
type input "**"
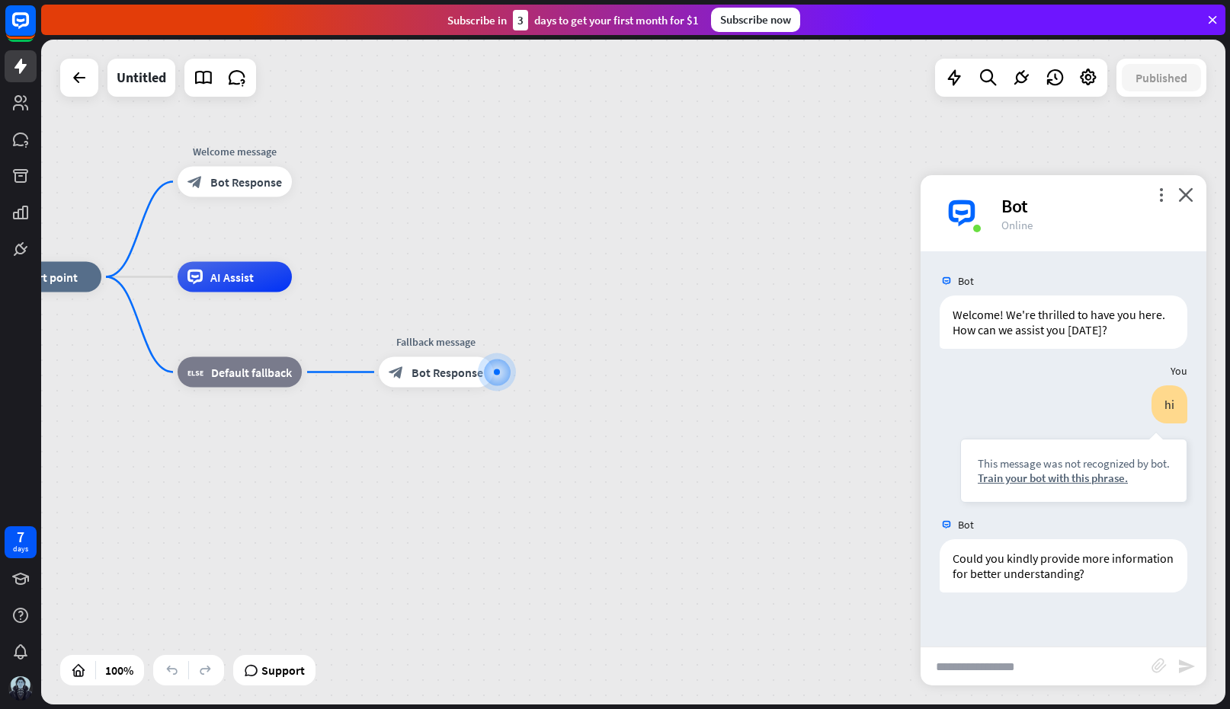
click at [973, 655] on input "text" at bounding box center [1036, 667] width 231 height 38
type input "**"
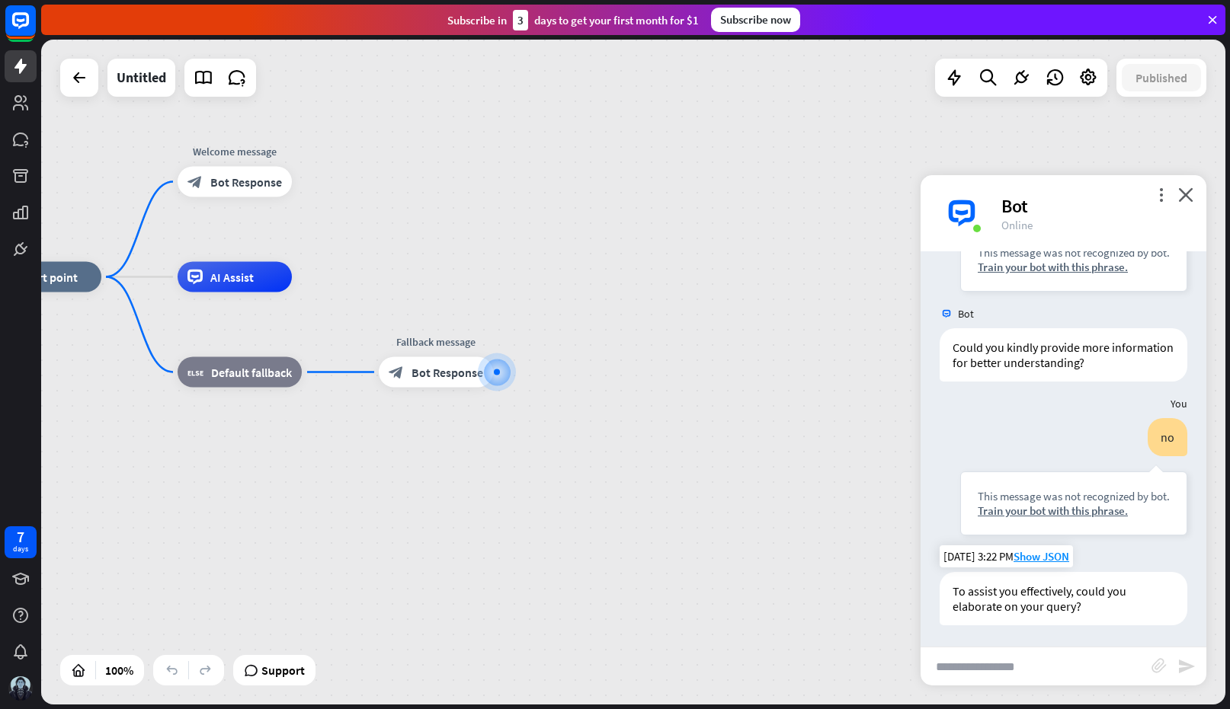
scroll to position [213, 0]
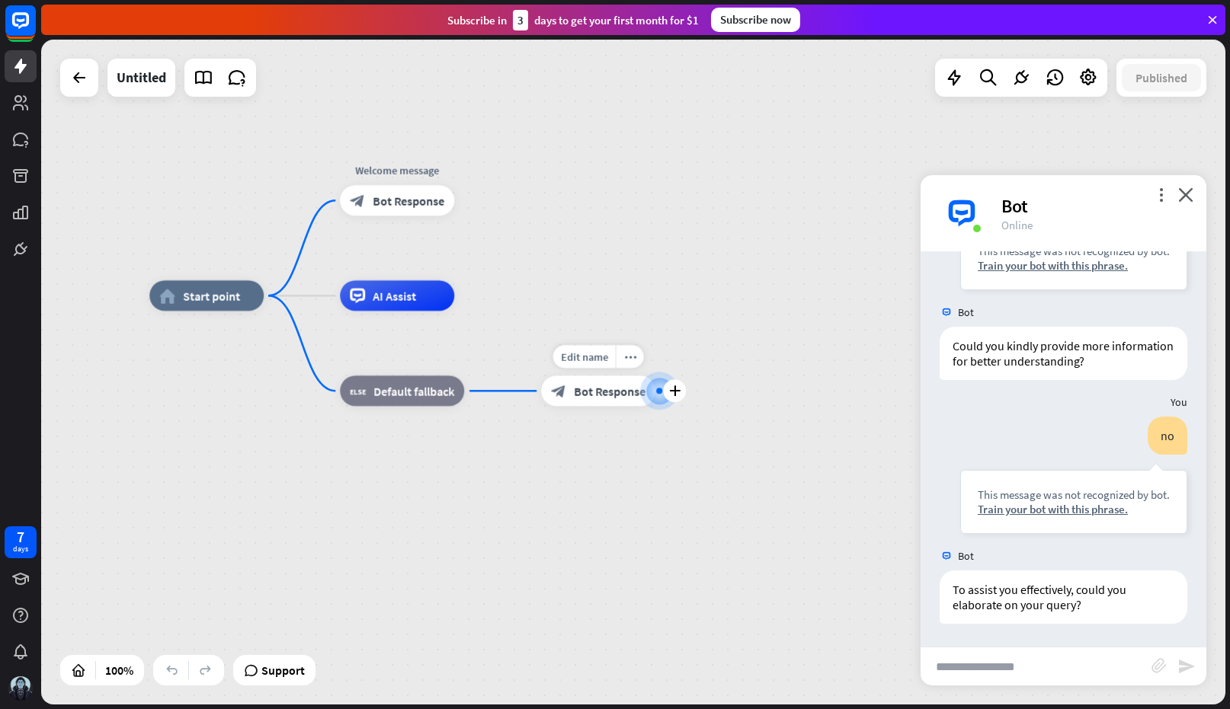
click at [657, 391] on div at bounding box center [659, 391] width 6 height 6
click at [673, 392] on icon "plus" at bounding box center [674, 391] width 11 height 11
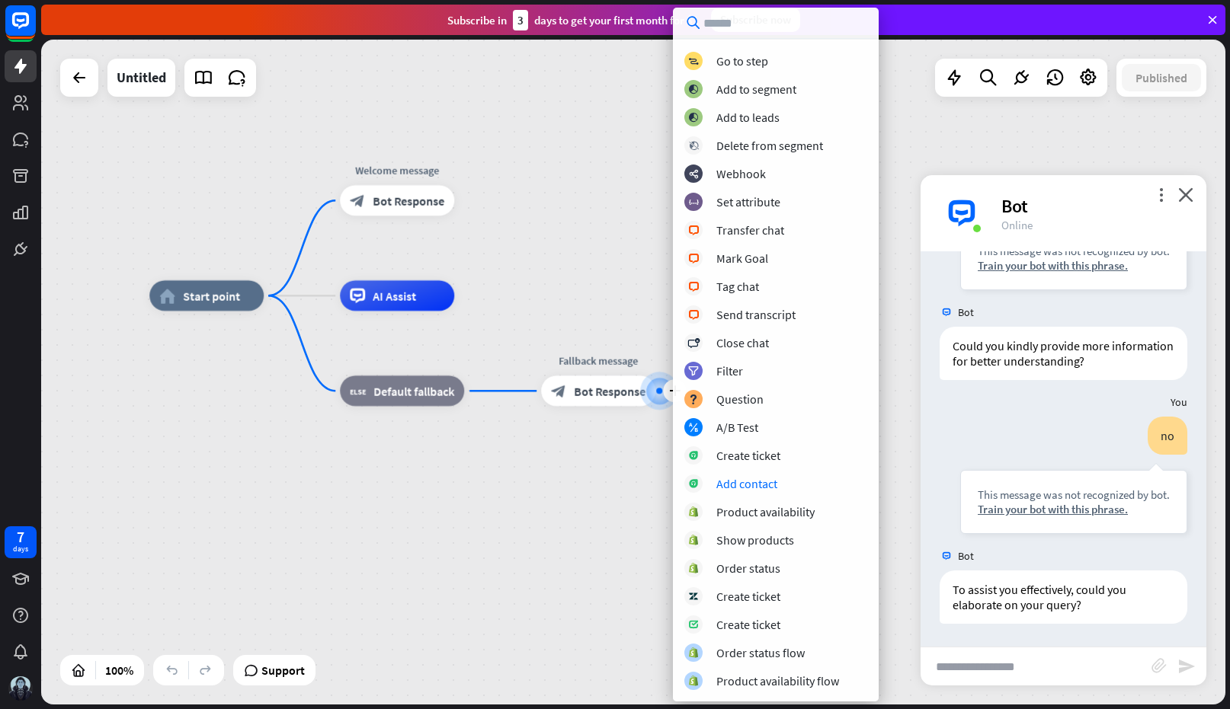
scroll to position [0, 0]
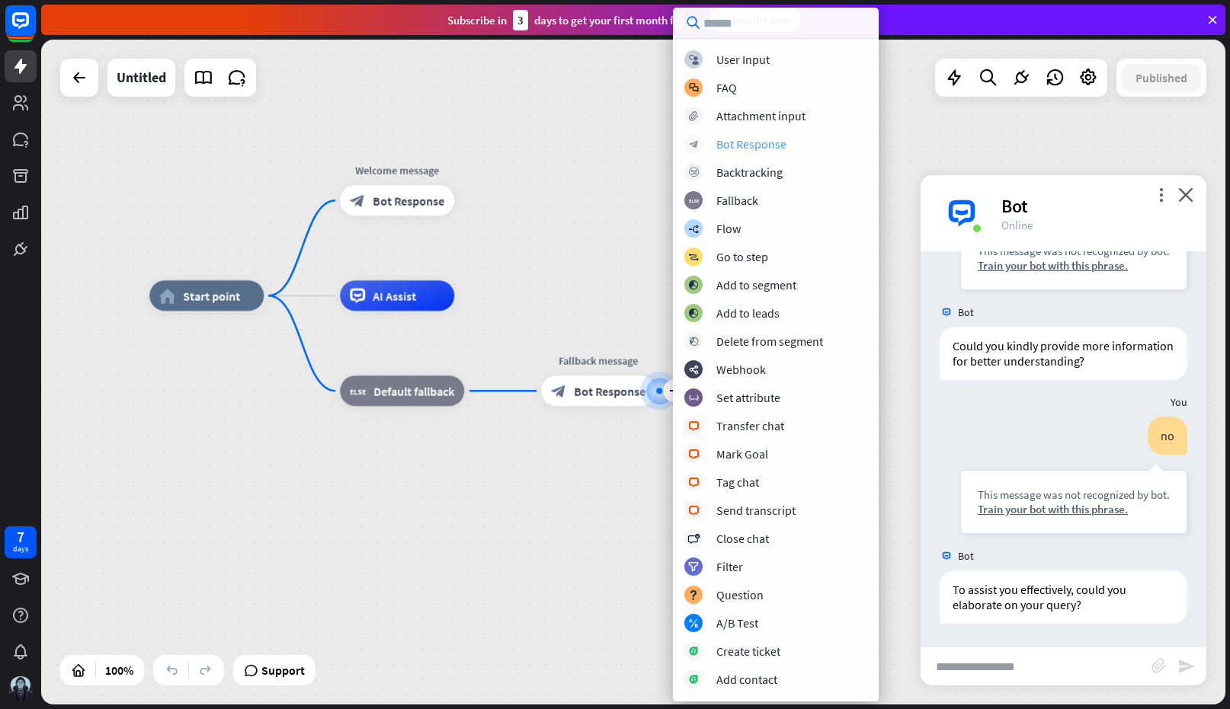
click at [730, 146] on div "Bot Response" at bounding box center [751, 143] width 70 height 15
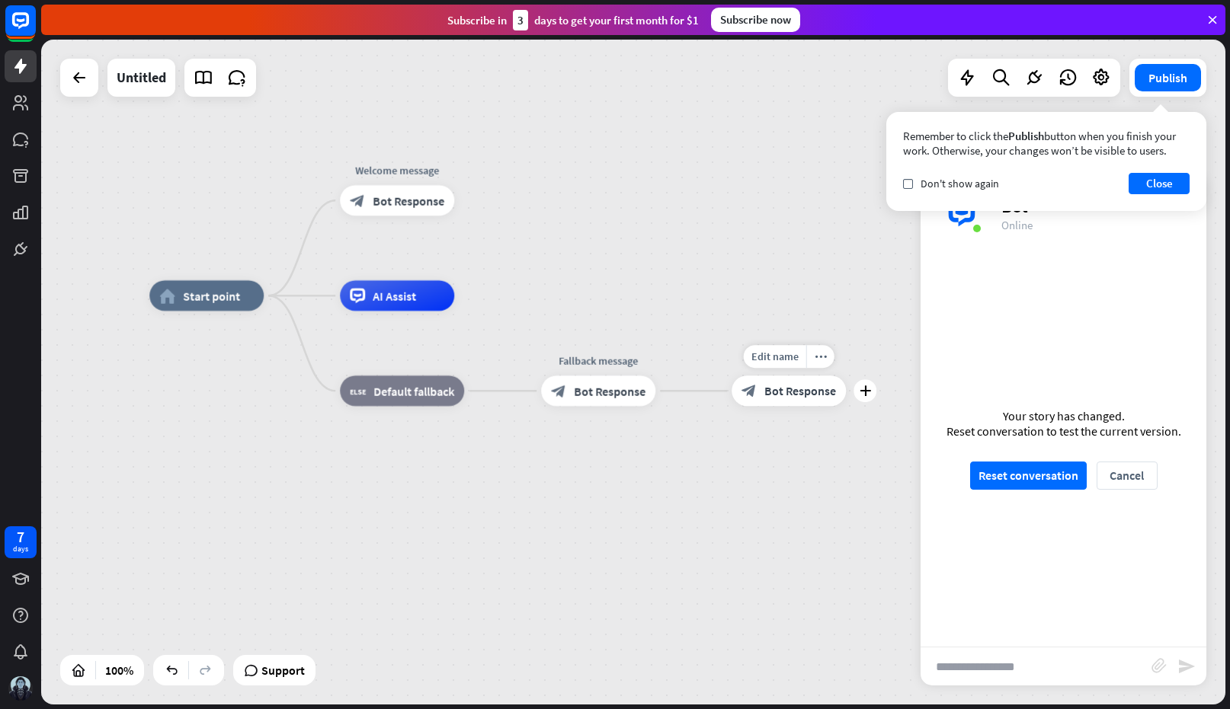
click at [822, 392] on span "Bot Response" at bounding box center [800, 390] width 72 height 15
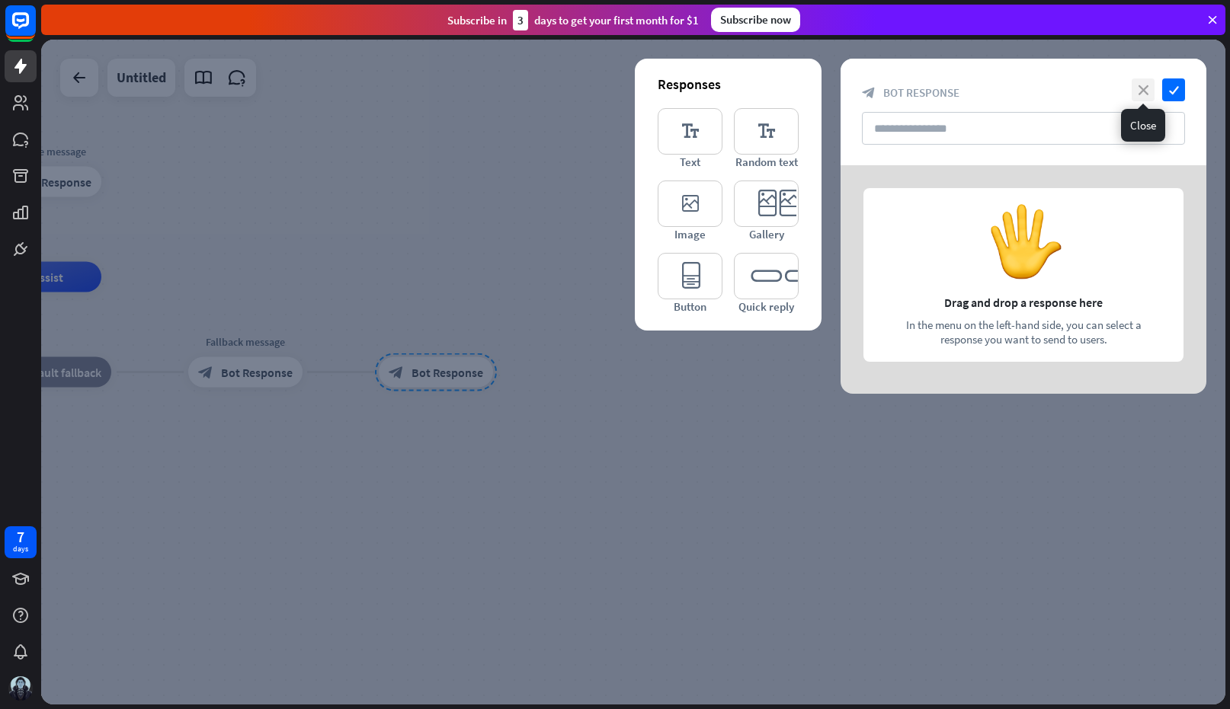
click at [1138, 88] on icon "close" at bounding box center [1143, 89] width 23 height 23
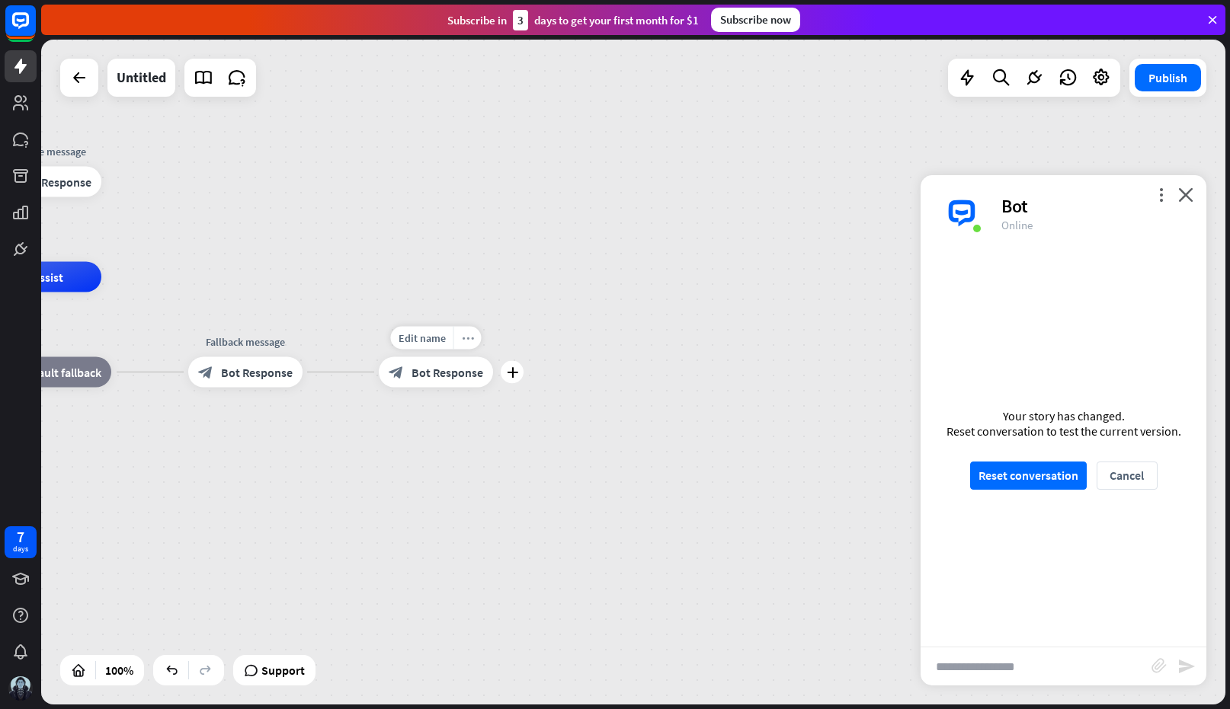
click at [470, 336] on icon "more_horiz" at bounding box center [468, 337] width 12 height 11
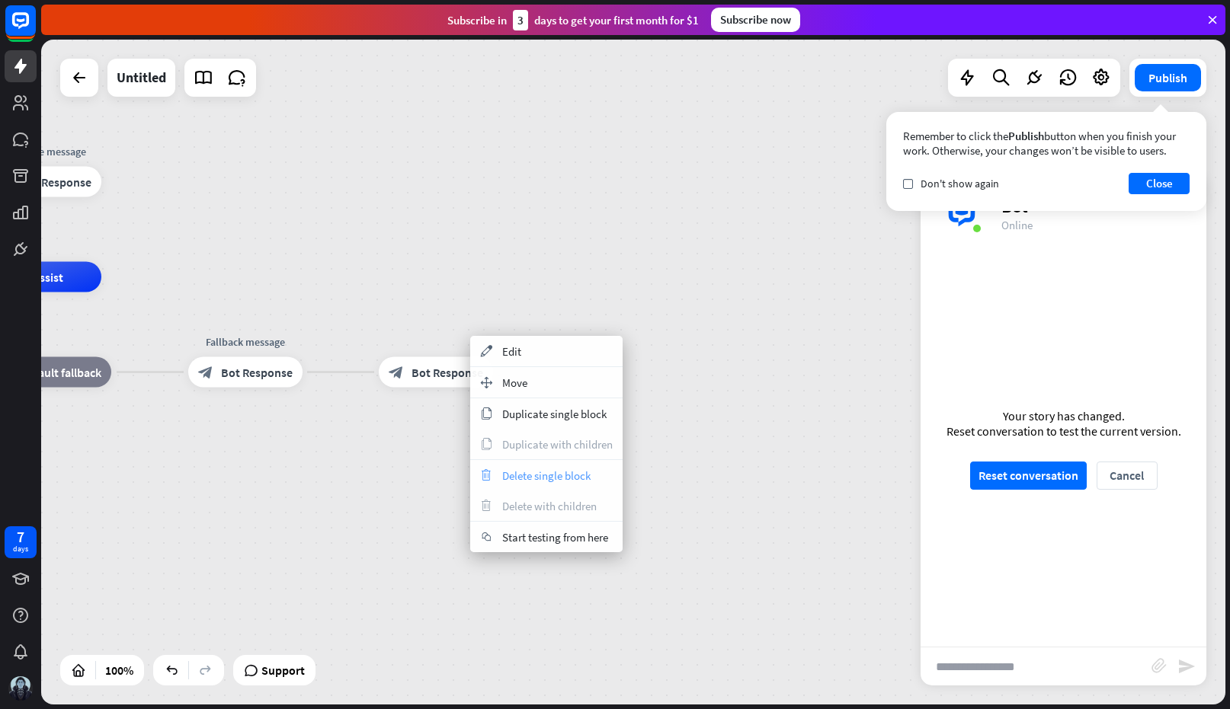
click at [537, 474] on span "Delete single block" at bounding box center [546, 476] width 88 height 14
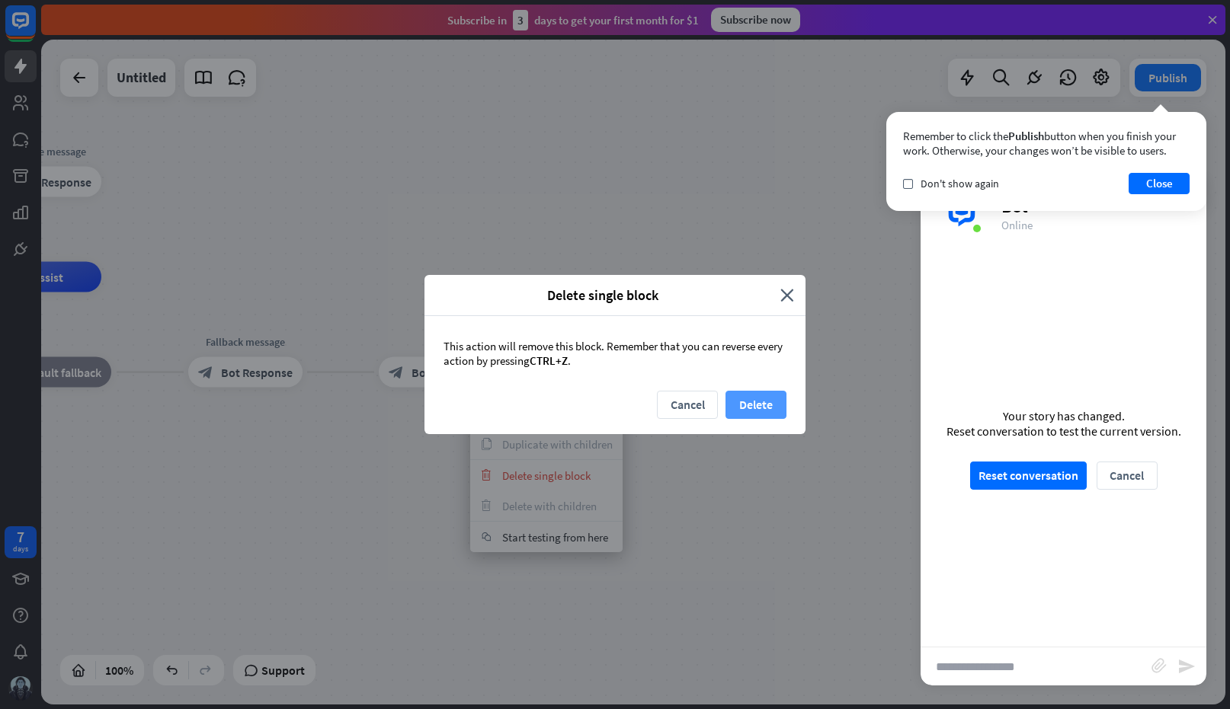
click at [767, 404] on button "Delete" at bounding box center [755, 405] width 61 height 28
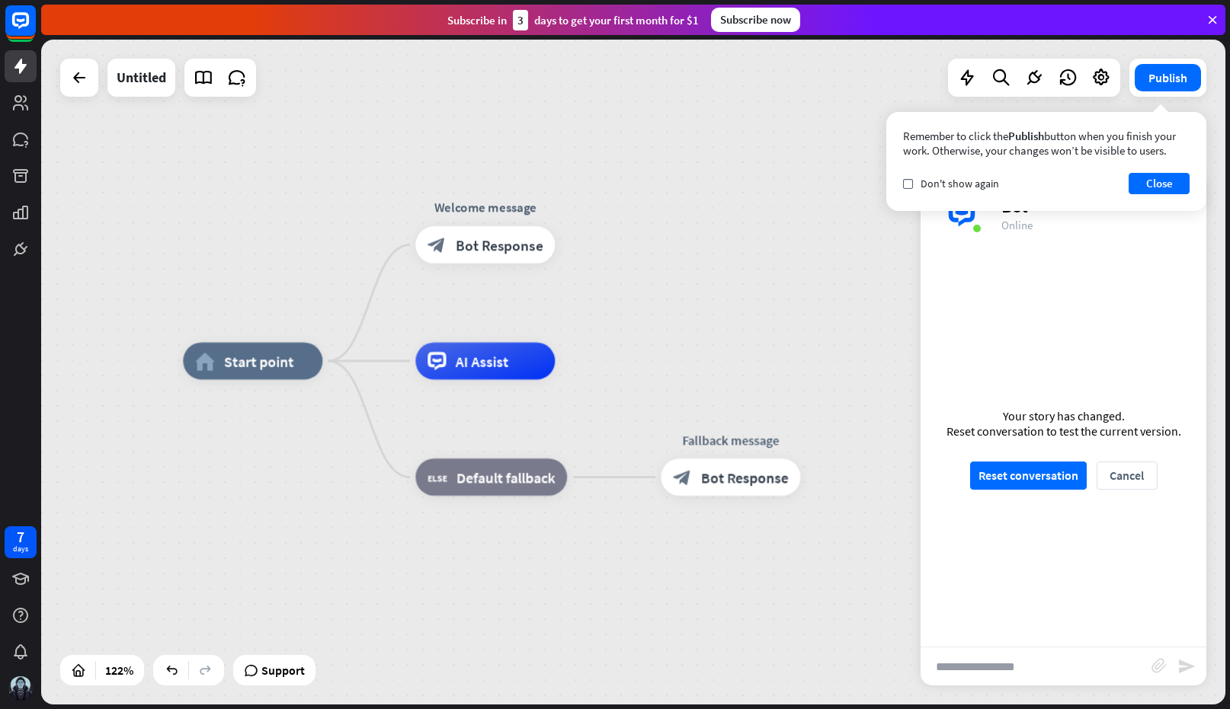
drag, startPoint x: 586, startPoint y: 399, endPoint x: 580, endPoint y: 376, distance: 23.7
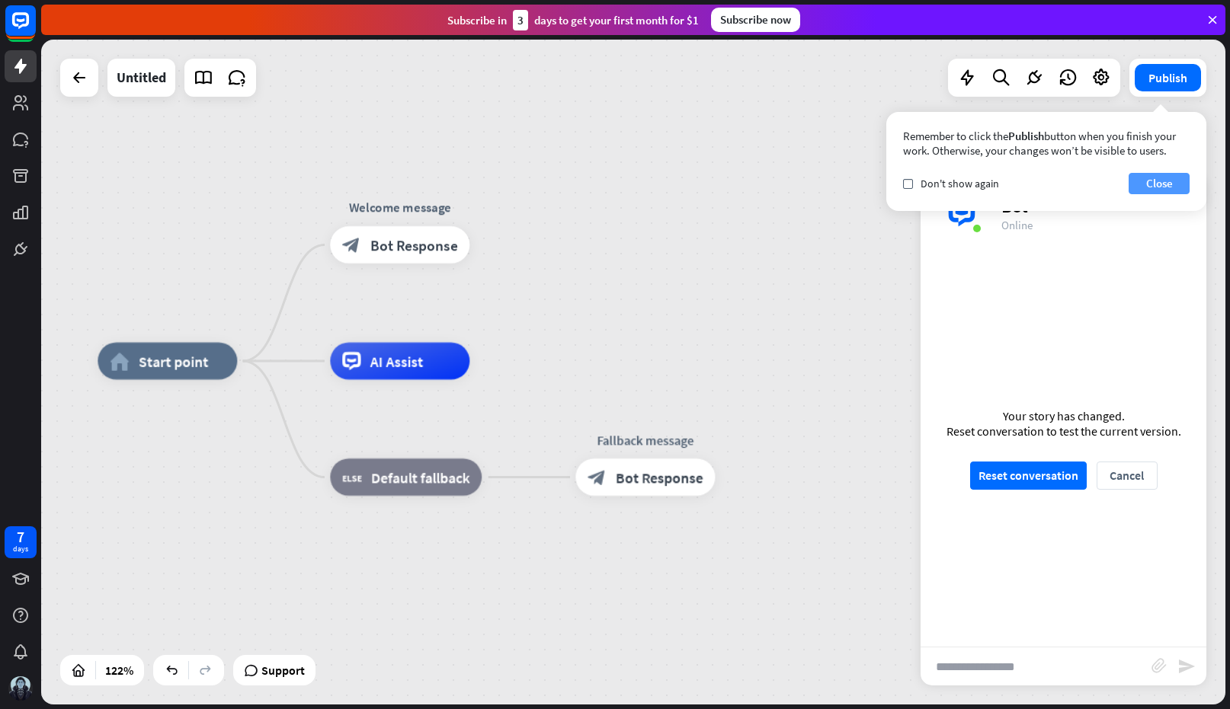
click at [1161, 184] on button "Close" at bounding box center [1159, 183] width 61 height 21
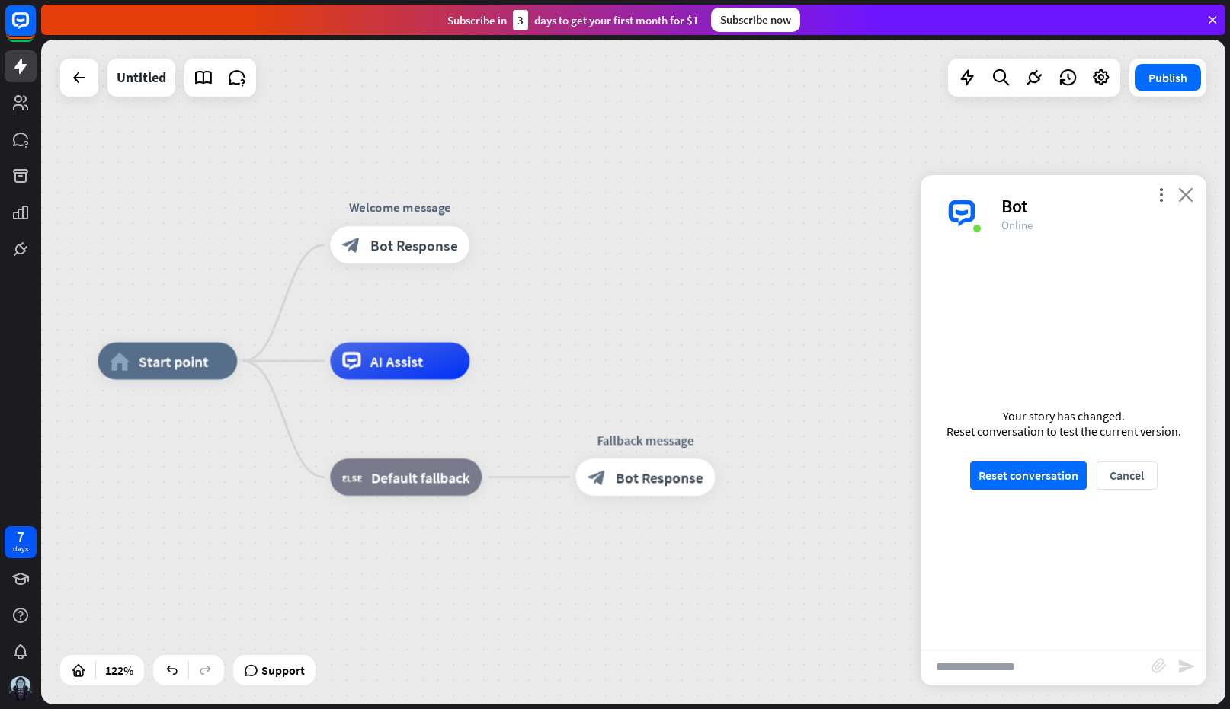
click at [1181, 194] on icon "close" at bounding box center [1185, 194] width 15 height 14
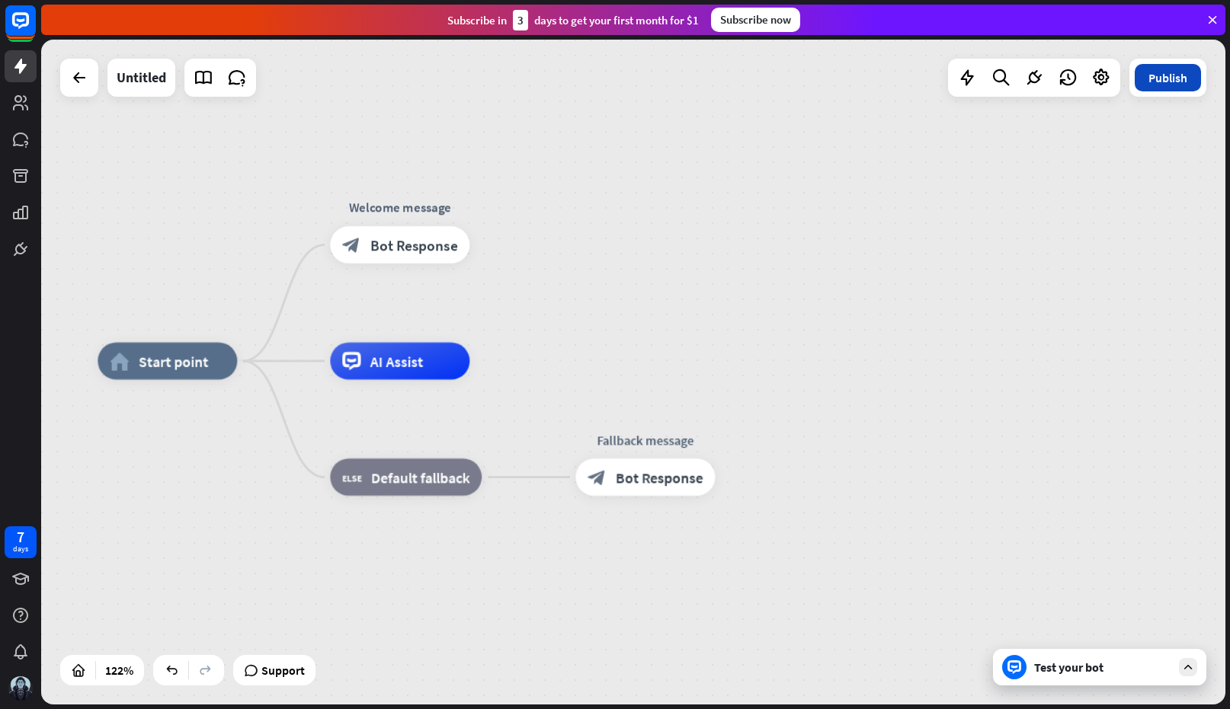
click at [1153, 71] on button "Publish" at bounding box center [1168, 77] width 66 height 27
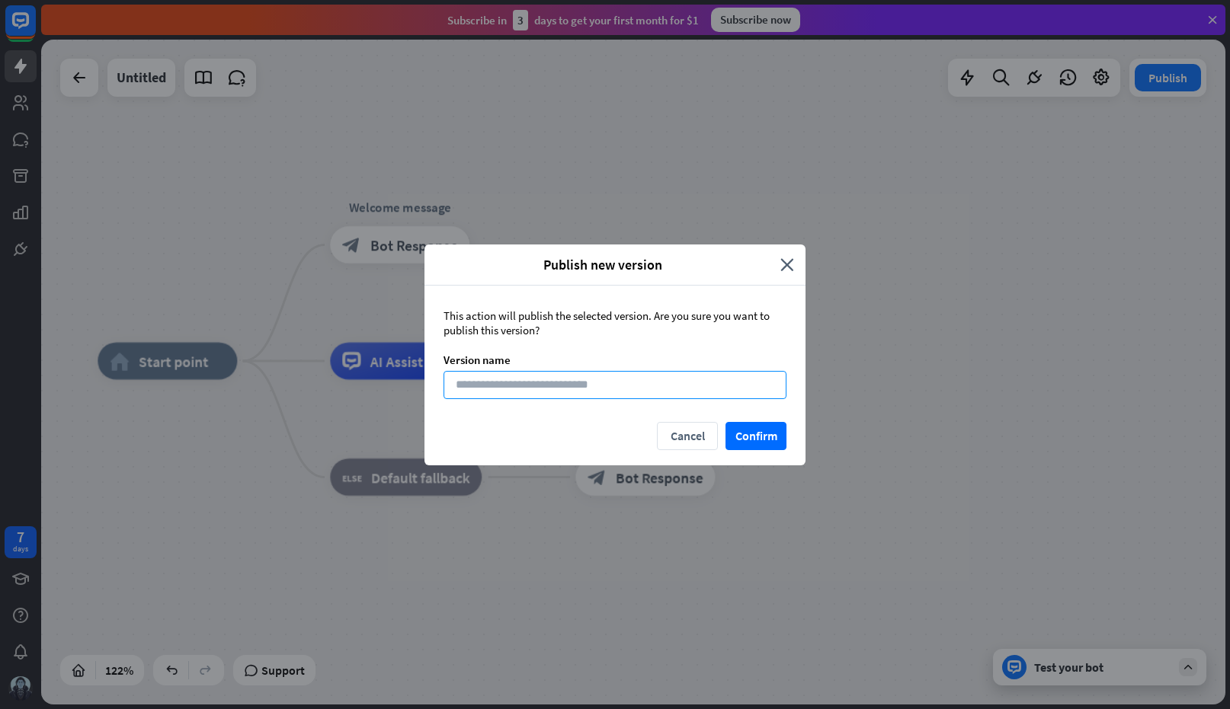
click at [530, 386] on input at bounding box center [615, 385] width 343 height 28
type input "***"
drag, startPoint x: 689, startPoint y: 438, endPoint x: 645, endPoint y: 428, distance: 45.3
click at [688, 438] on button "Cancel" at bounding box center [687, 436] width 61 height 28
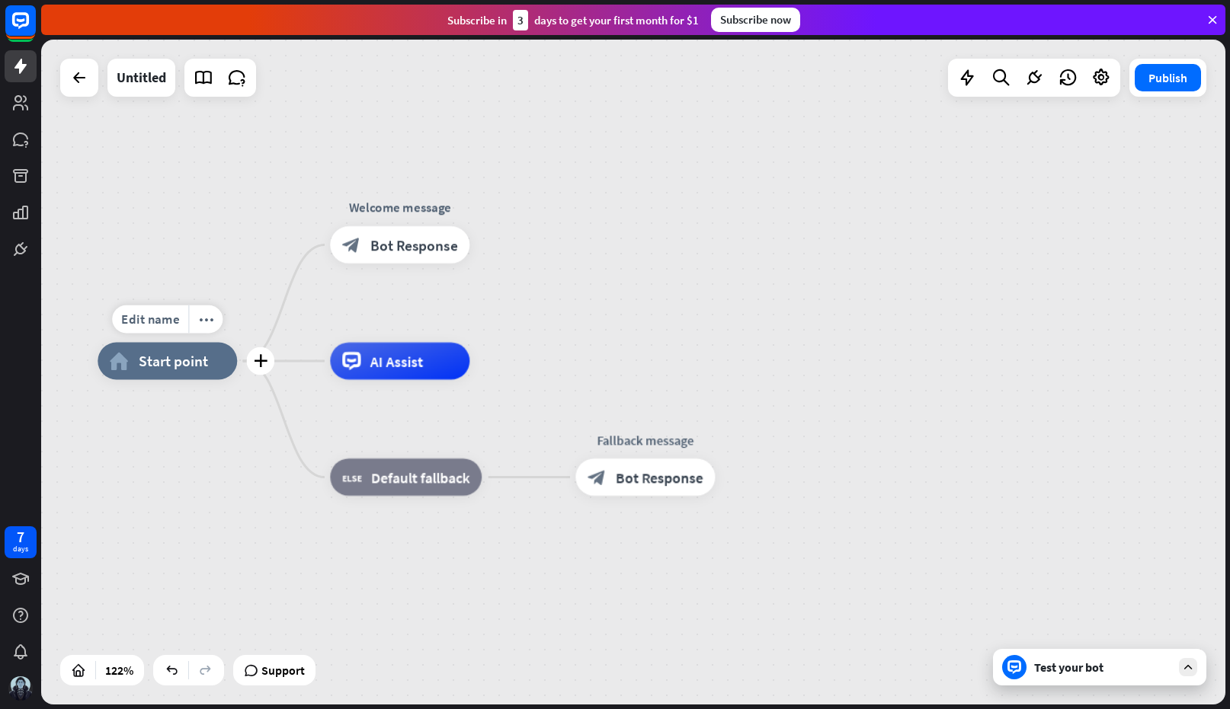
click at [126, 365] on icon "home_2" at bounding box center [120, 361] width 20 height 18
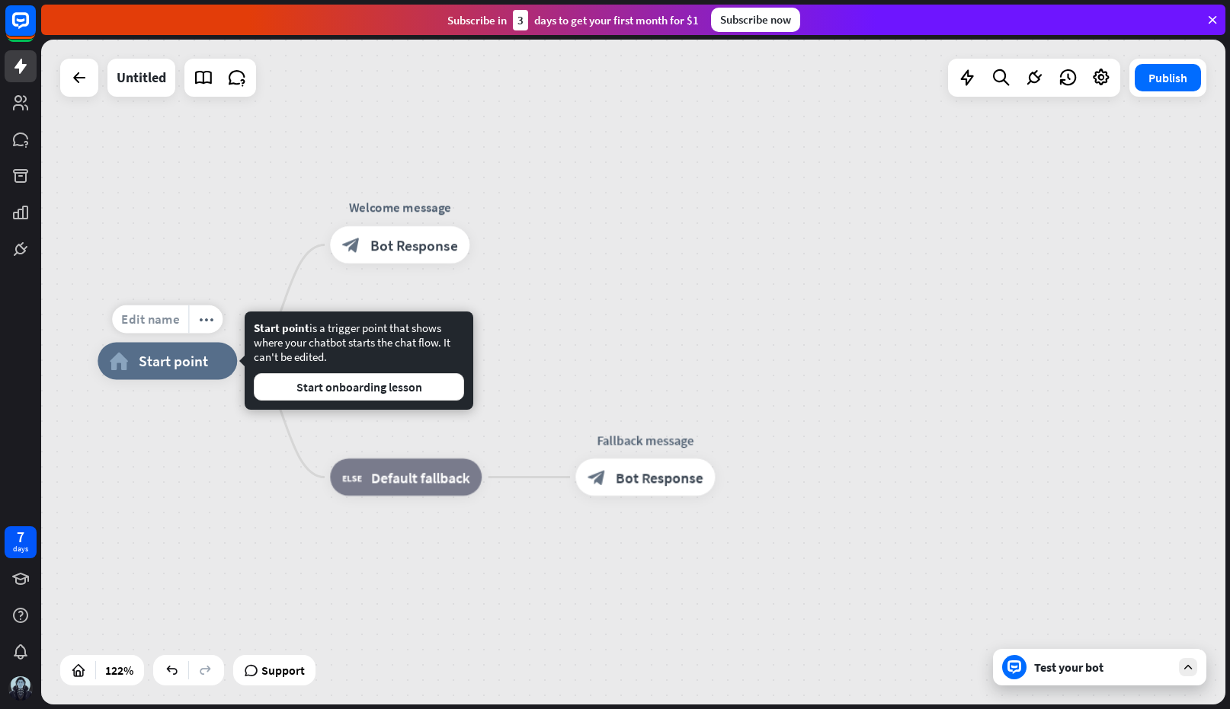
click at [164, 325] on span "Edit name" at bounding box center [150, 319] width 58 height 17
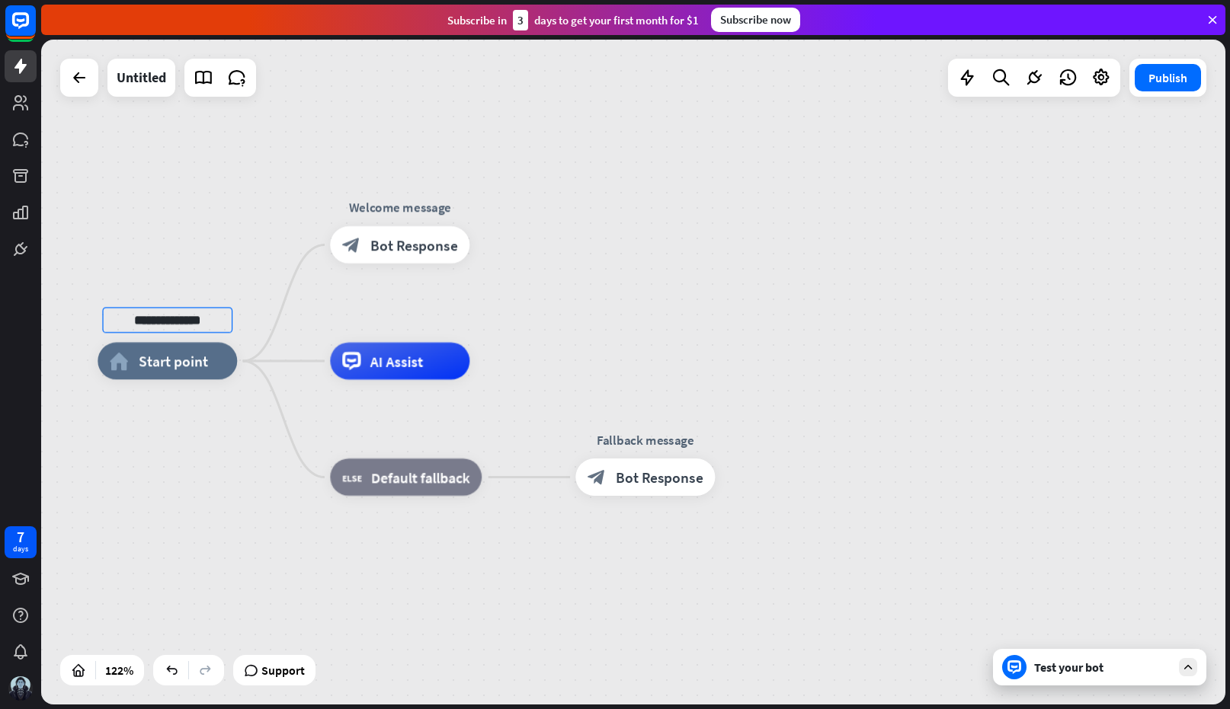
type input "**********"
click at [751, 378] on div "**********" at bounding box center [633, 372] width 1184 height 665
click at [1167, 74] on button "Publish" at bounding box center [1168, 77] width 66 height 27
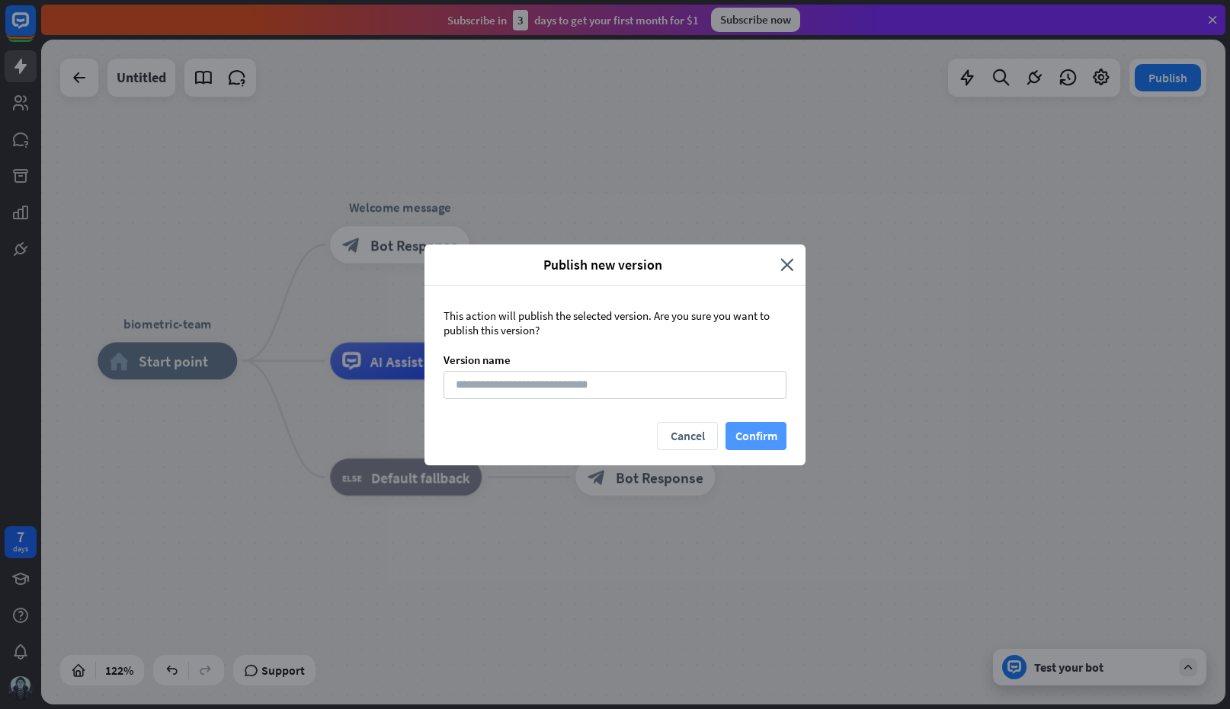
click at [755, 435] on button "Confirm" at bounding box center [755, 436] width 61 height 28
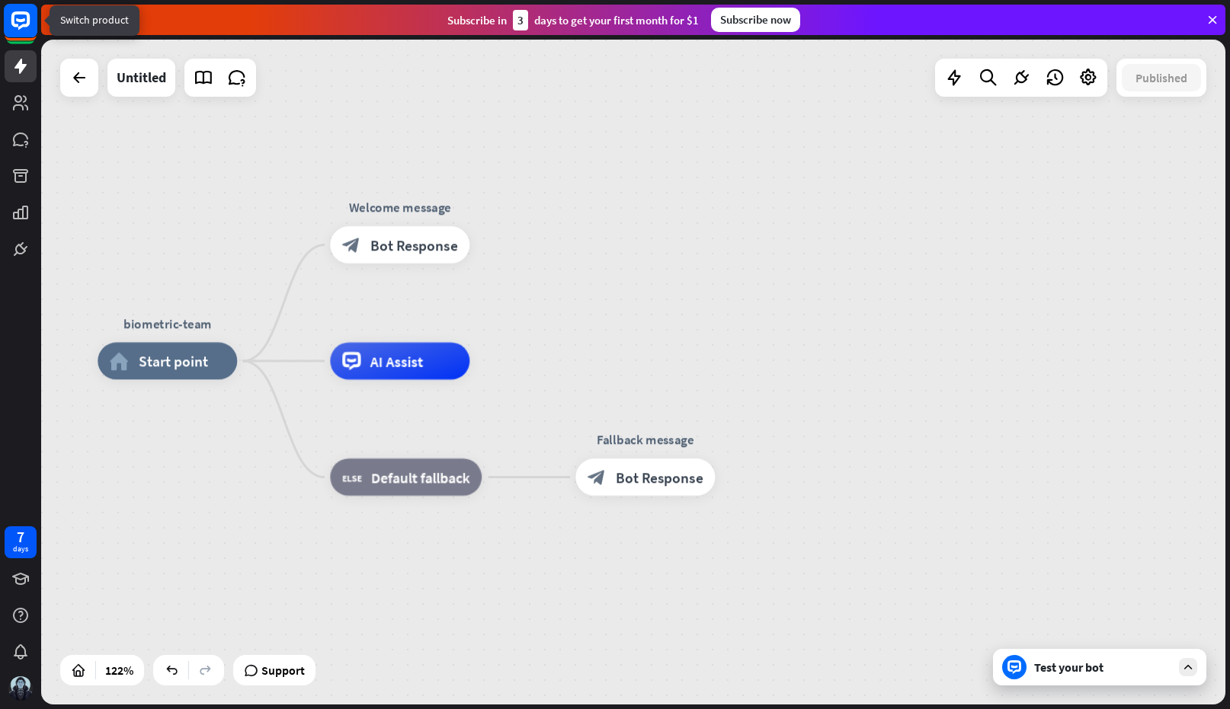
click at [3, 16] on icon at bounding box center [20, 20] width 35 height 35
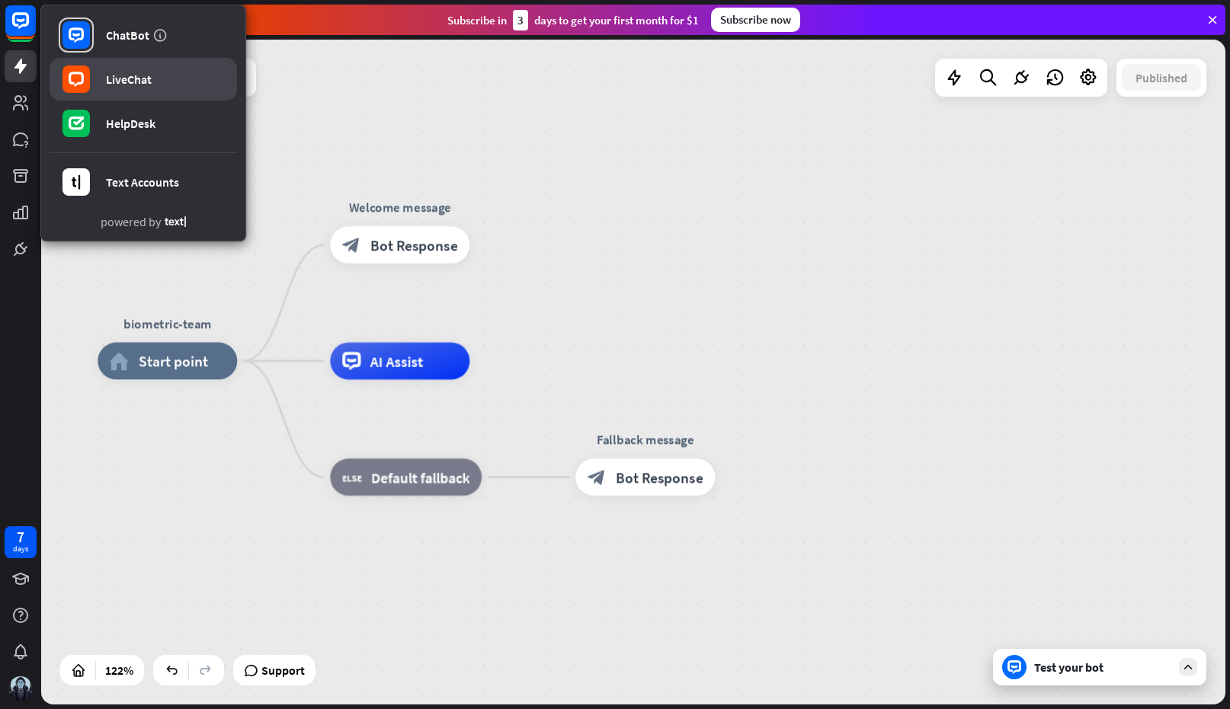
click at [130, 93] on link "LiveChat" at bounding box center [143, 79] width 187 height 43
